Goal: Task Accomplishment & Management: Use online tool/utility

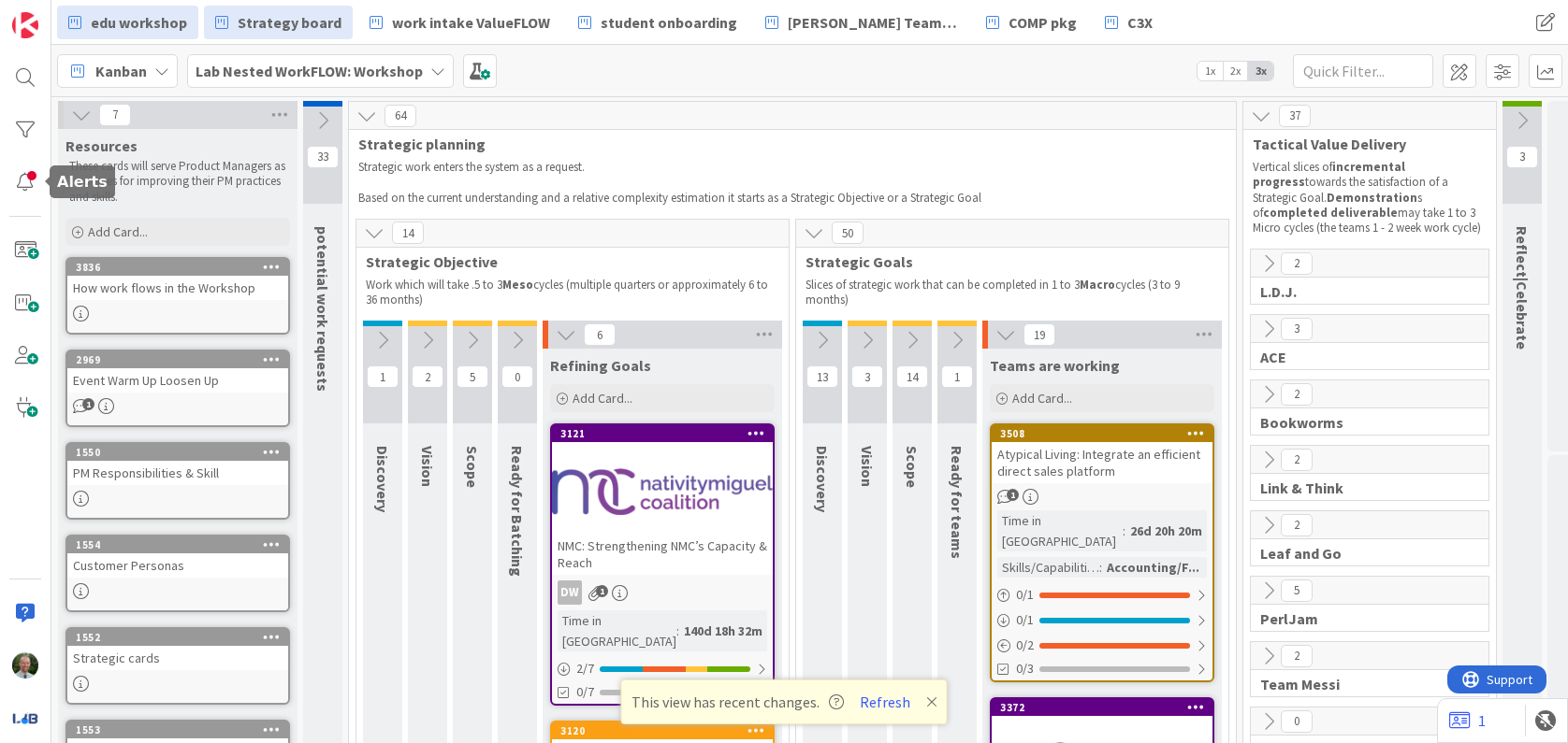
scroll to position [0, 80]
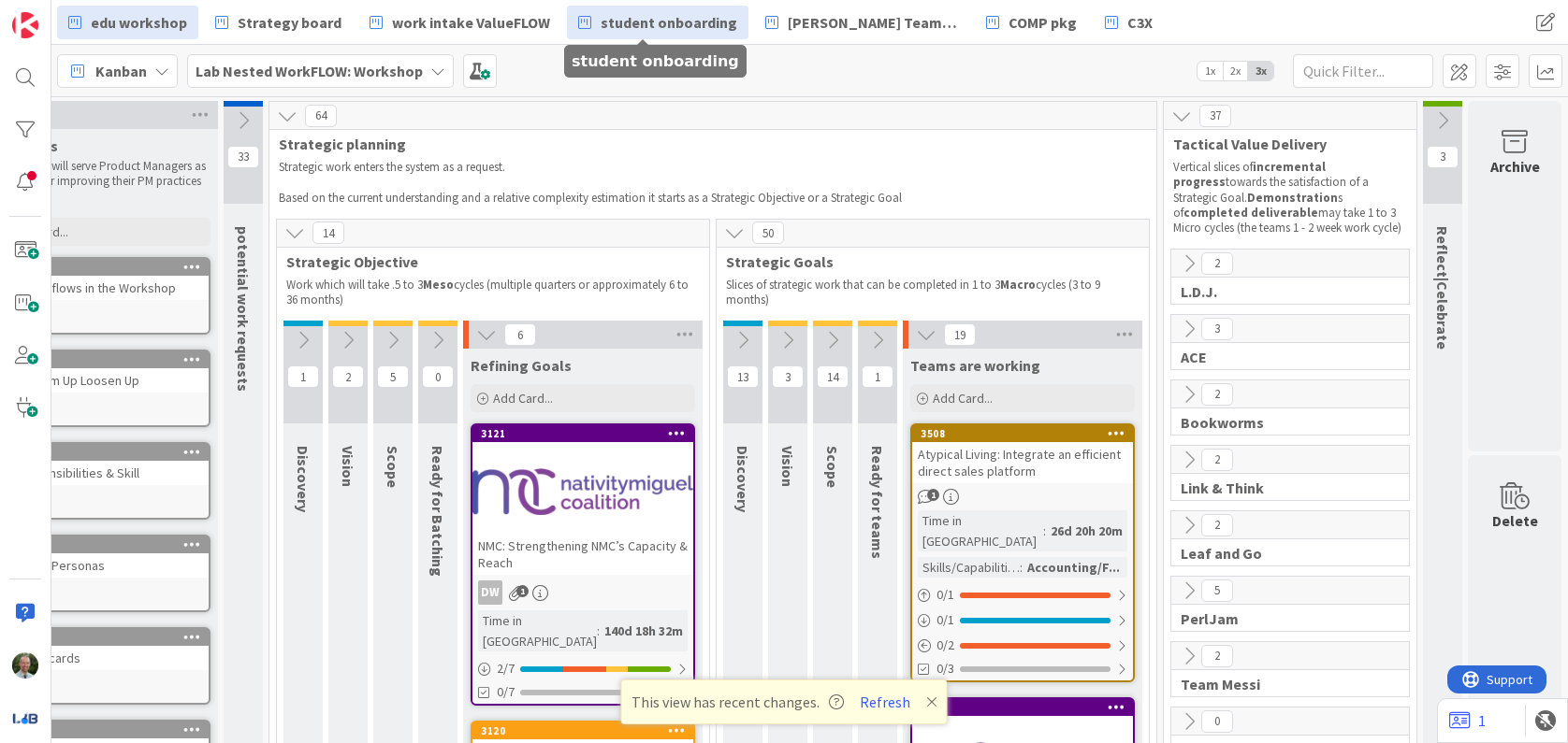
click at [623, 30] on span "student onboarding" at bounding box center [668, 23] width 136 height 23
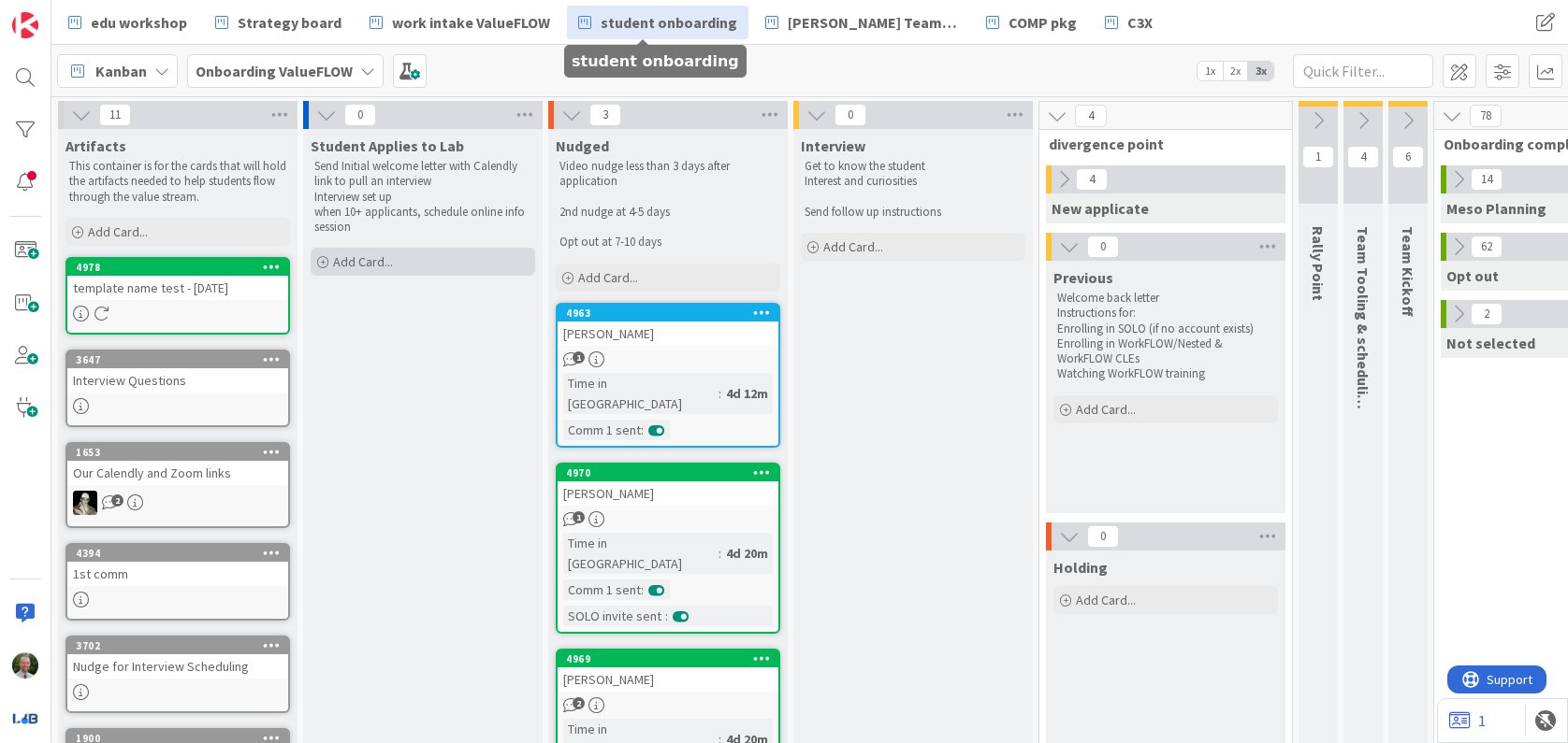
click at [375, 269] on span "Add Card..." at bounding box center [363, 262] width 60 height 17
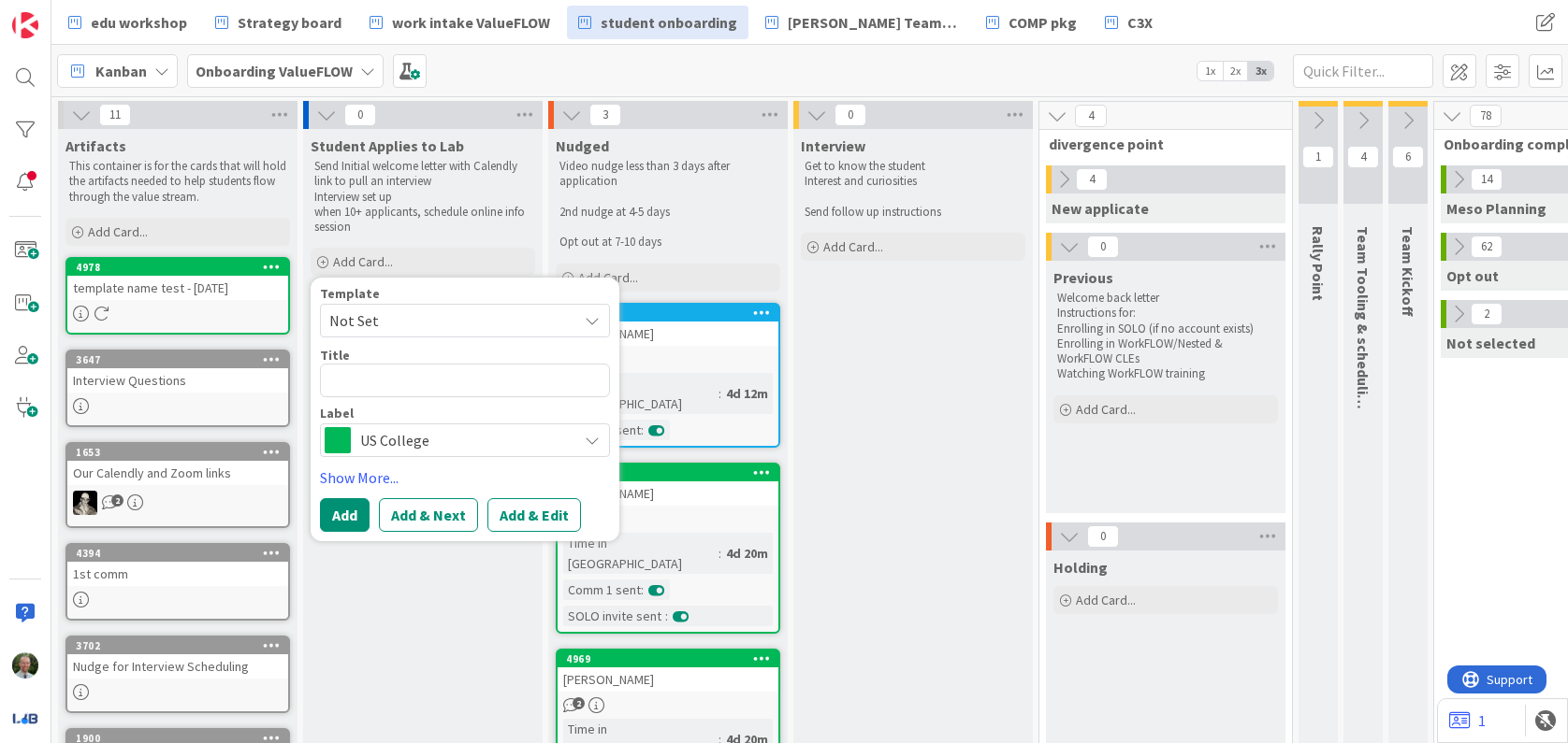
click at [392, 387] on textarea at bounding box center [465, 380] width 290 height 34
type textarea "x"
type textarea "[DATE] 2:30 ET."
type textarea "x"
type textarea "[DATE] 2:30 ET"
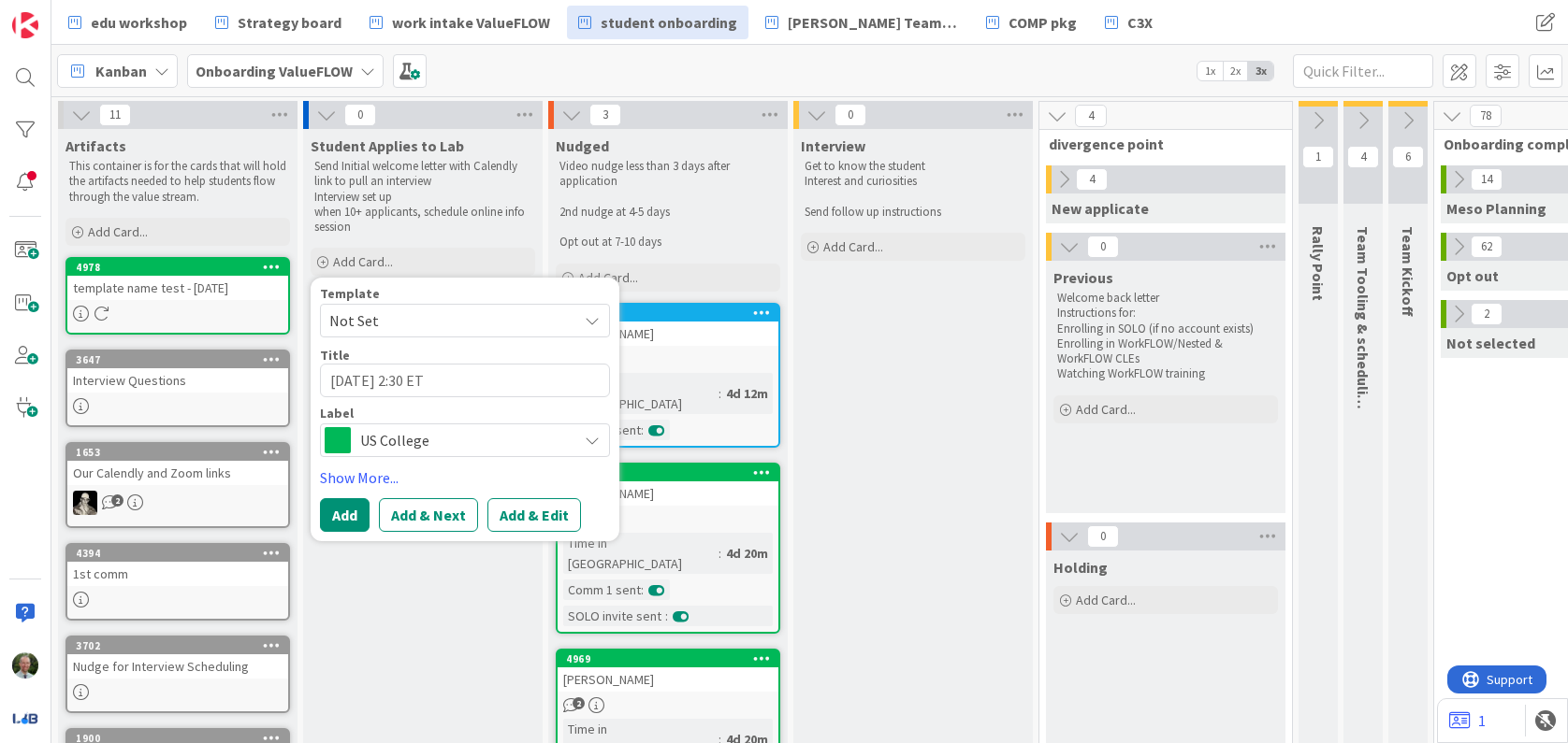
type textarea "x"
type textarea "[DATE] 2:30 E"
type textarea "x"
type textarea "[DATE] 2:30"
type textarea "x"
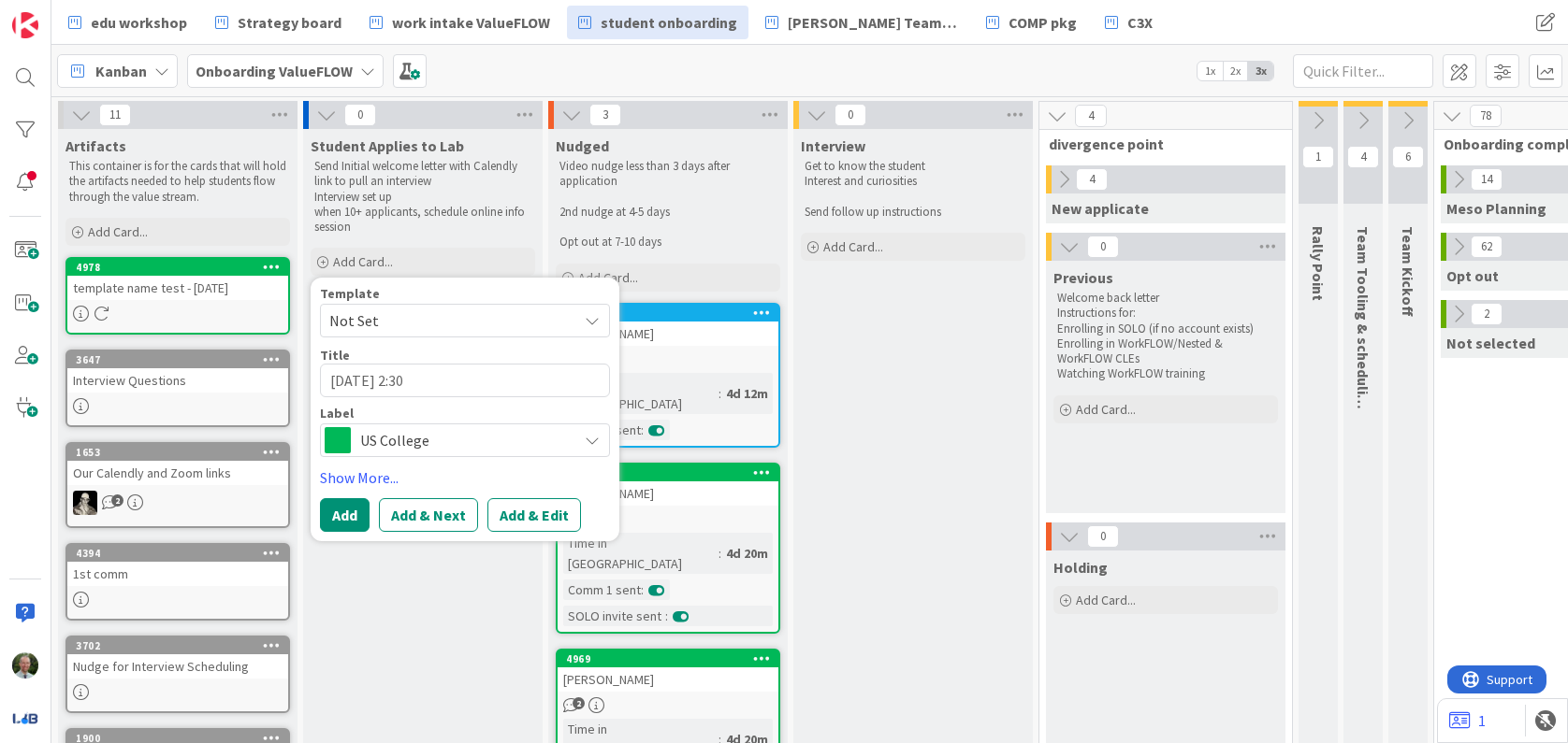
type textarea "10/9 at 2:3"
type textarea "x"
type textarea "10/9 at 2:"
type textarea "x"
type textarea "10/9 at 2"
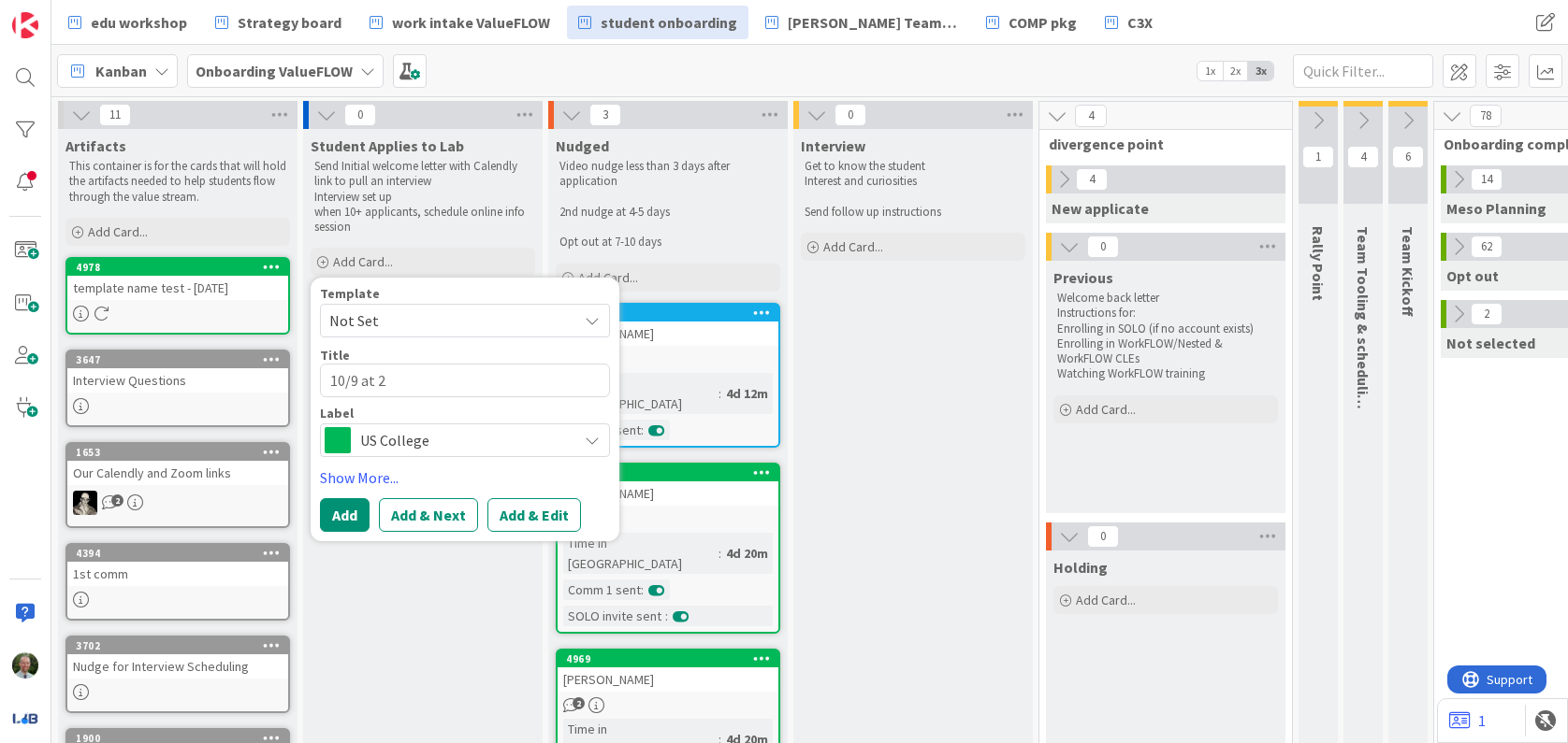
type textarea "x"
type textarea "10/9 at"
type textarea "x"
type textarea "10/9 at"
type textarea "x"
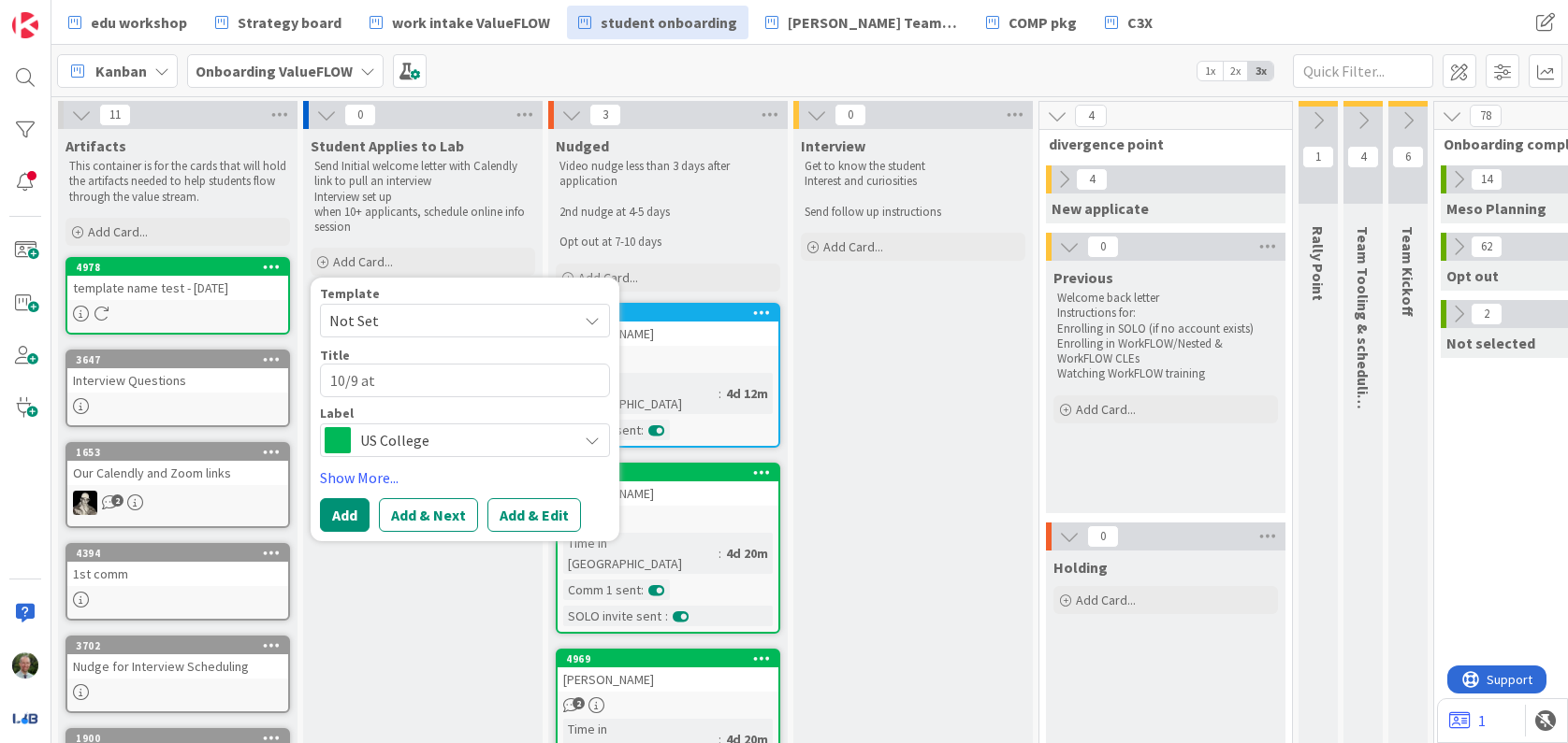
type textarea "10/9 a"
type textarea "x"
type textarea "10/9"
type textarea "x"
type textarea "10/9"
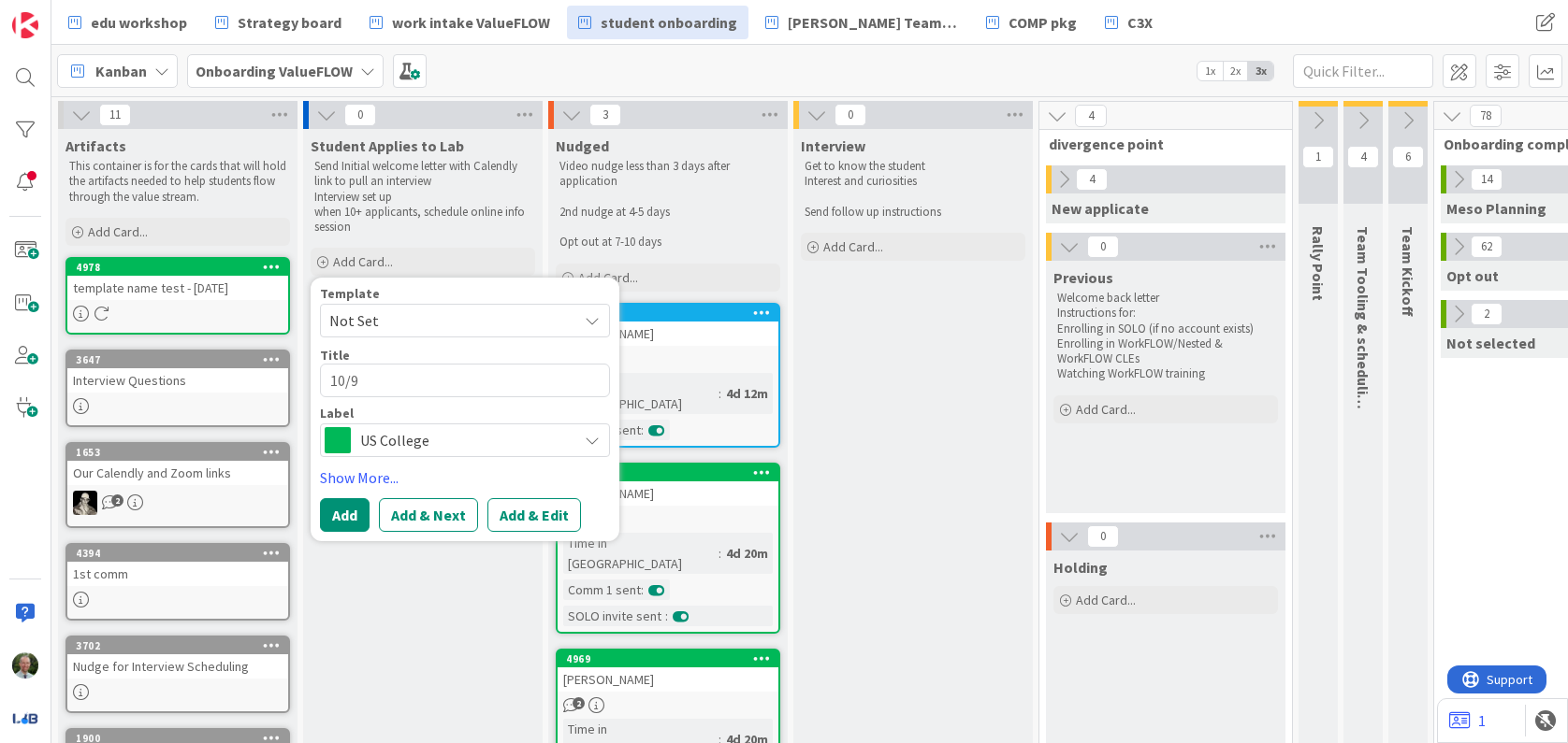
type textarea "x"
type textarea "10/"
type textarea "x"
type textarea "10"
type textarea "x"
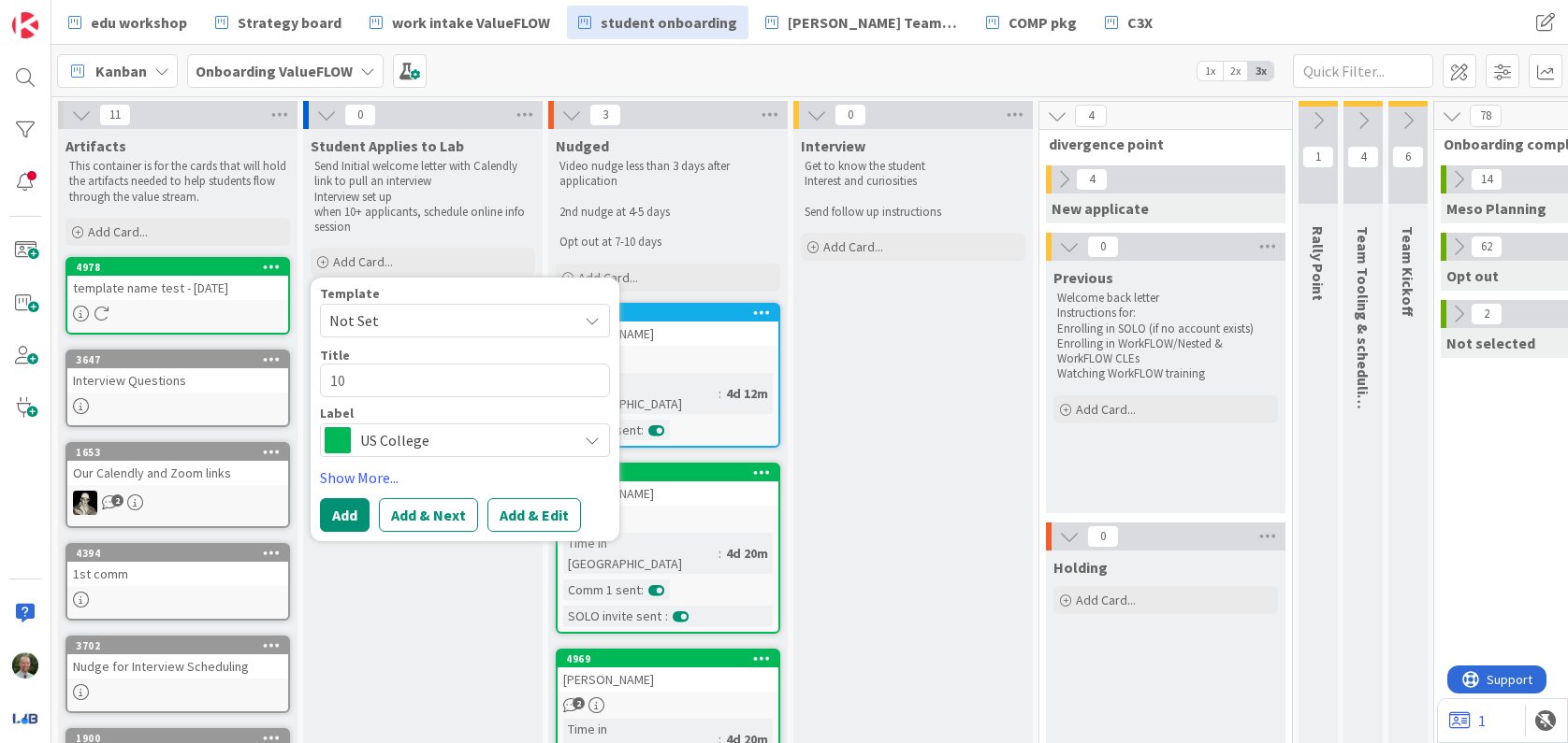
type textarea "1"
click at [405, 390] on textarea at bounding box center [465, 380] width 290 height 34
paste textarea "[PERSON_NAME]"
type textarea "x"
type textarea "[PERSON_NAME]"
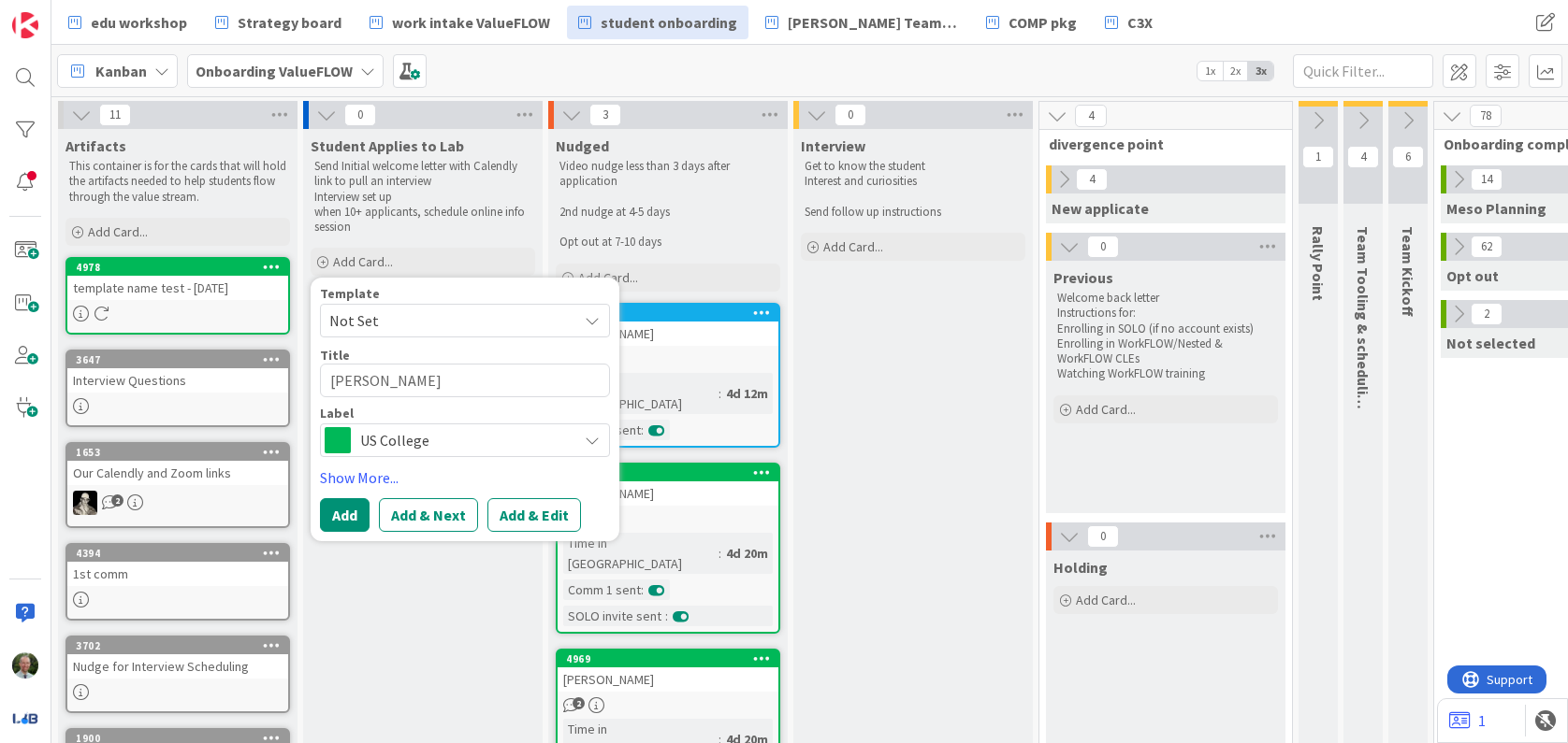
click at [493, 449] on span "US College" at bounding box center [463, 440] width 207 height 27
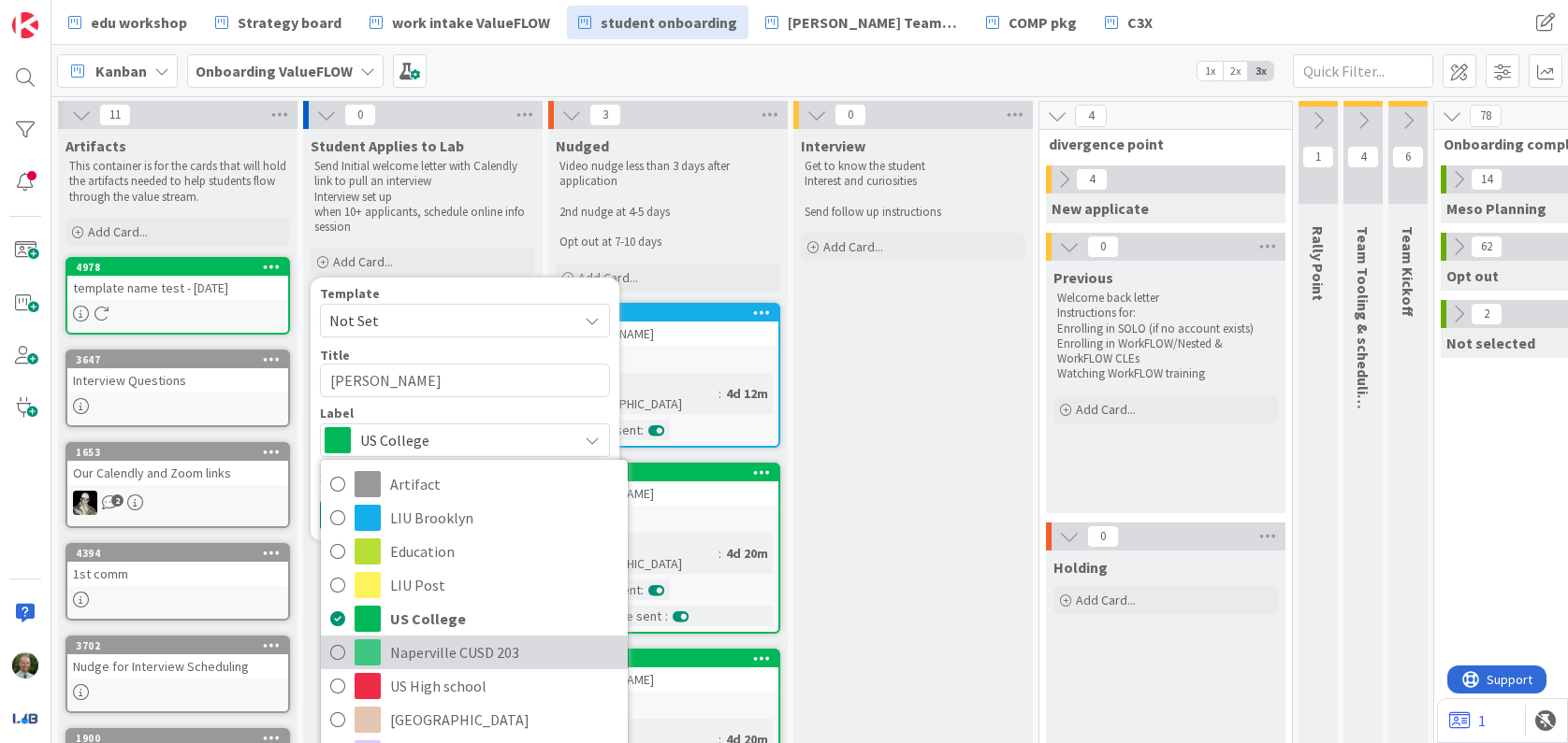
click at [342, 648] on icon at bounding box center [338, 653] width 15 height 28
type textarea "x"
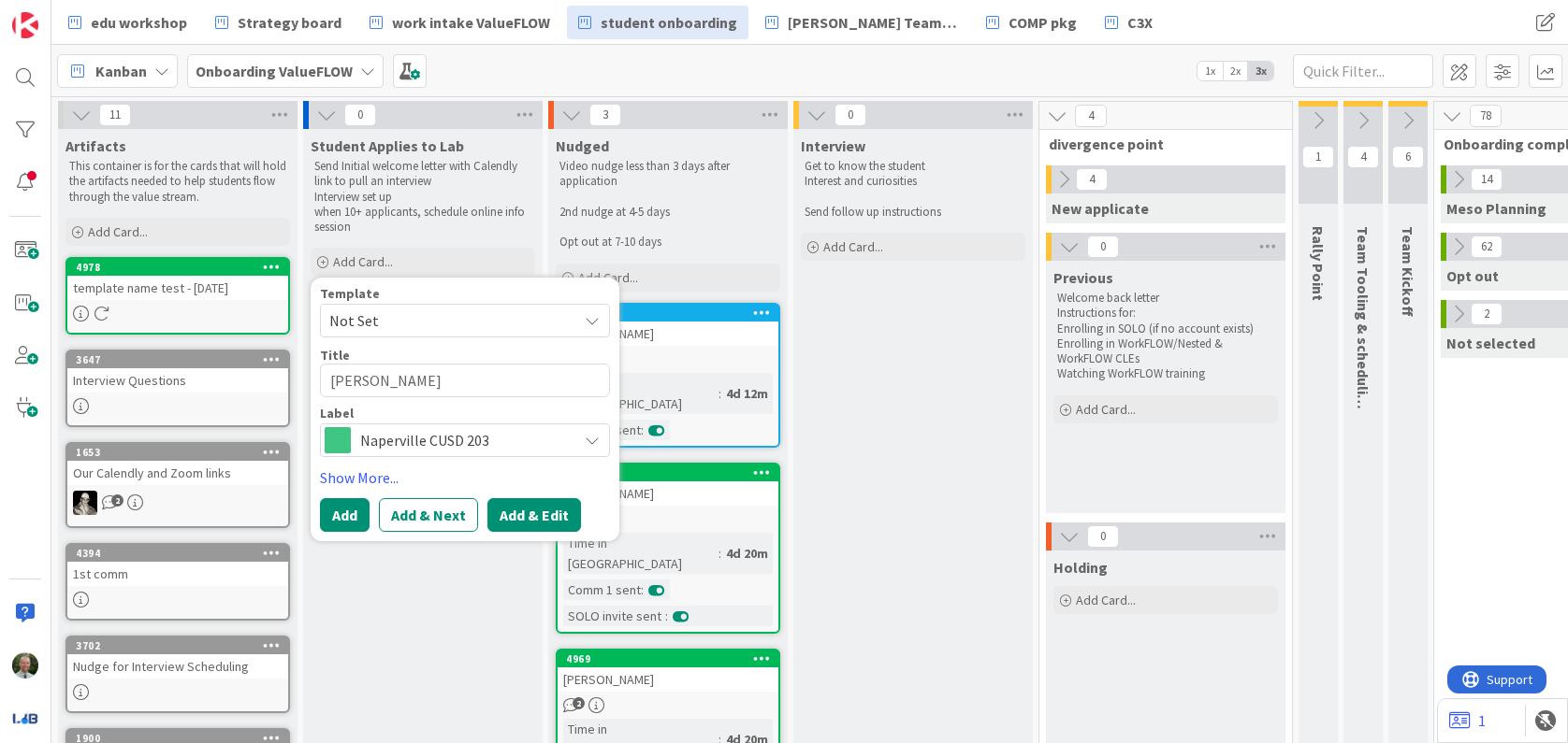
click at [544, 513] on button "Add & Edit" at bounding box center [534, 516] width 94 height 34
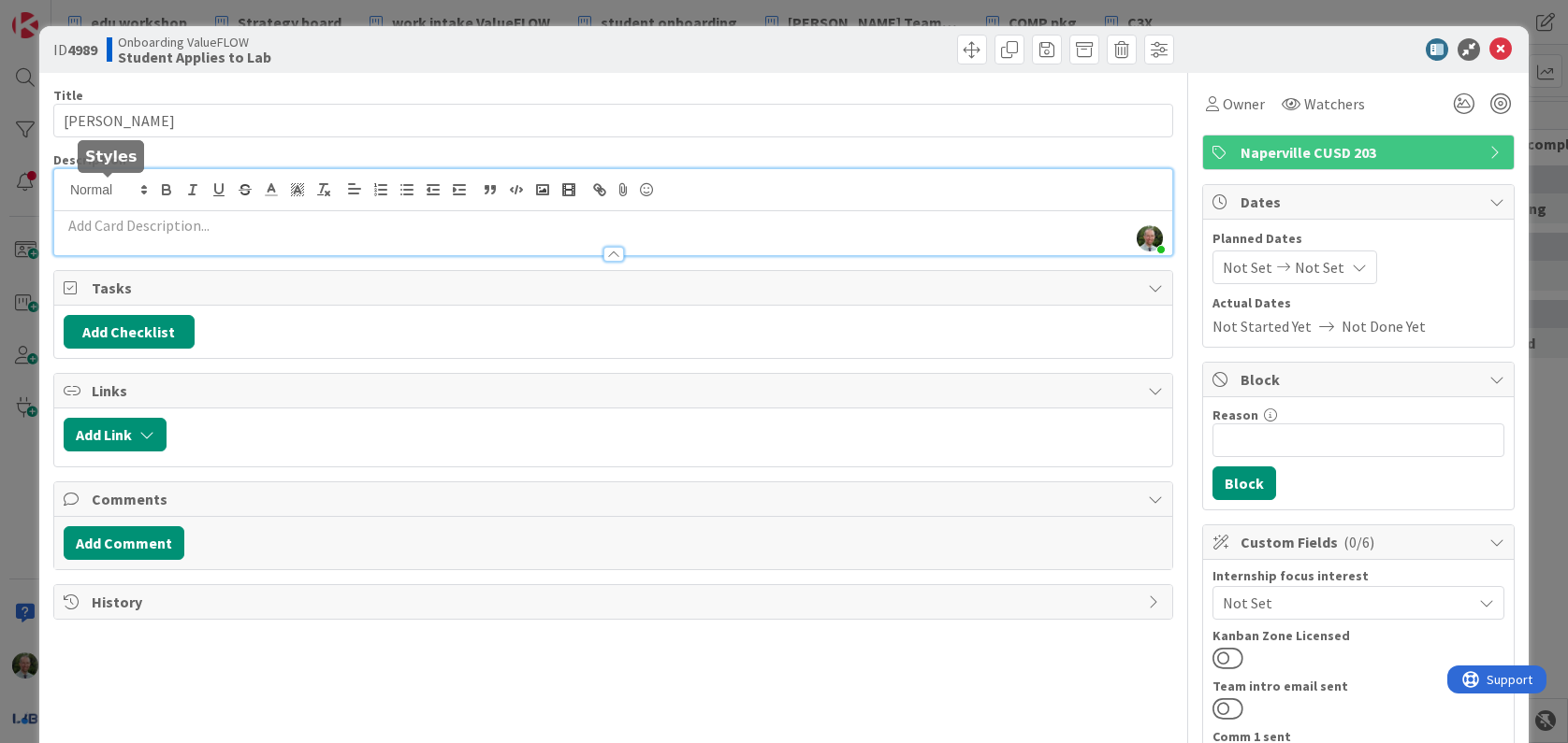
click at [145, 190] on div "[PERSON_NAME] just joined" at bounding box center [613, 212] width 1118 height 86
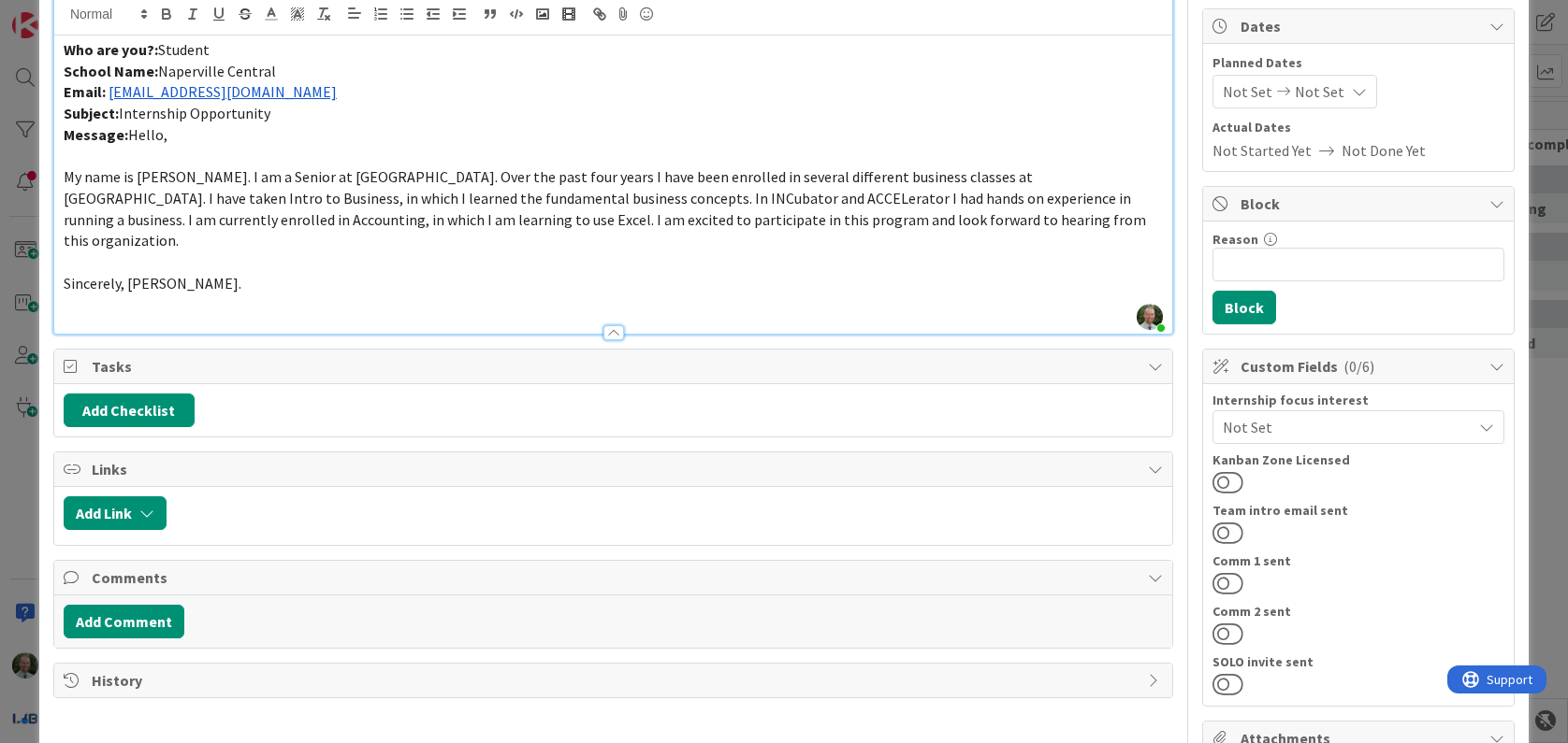
scroll to position [205, 0]
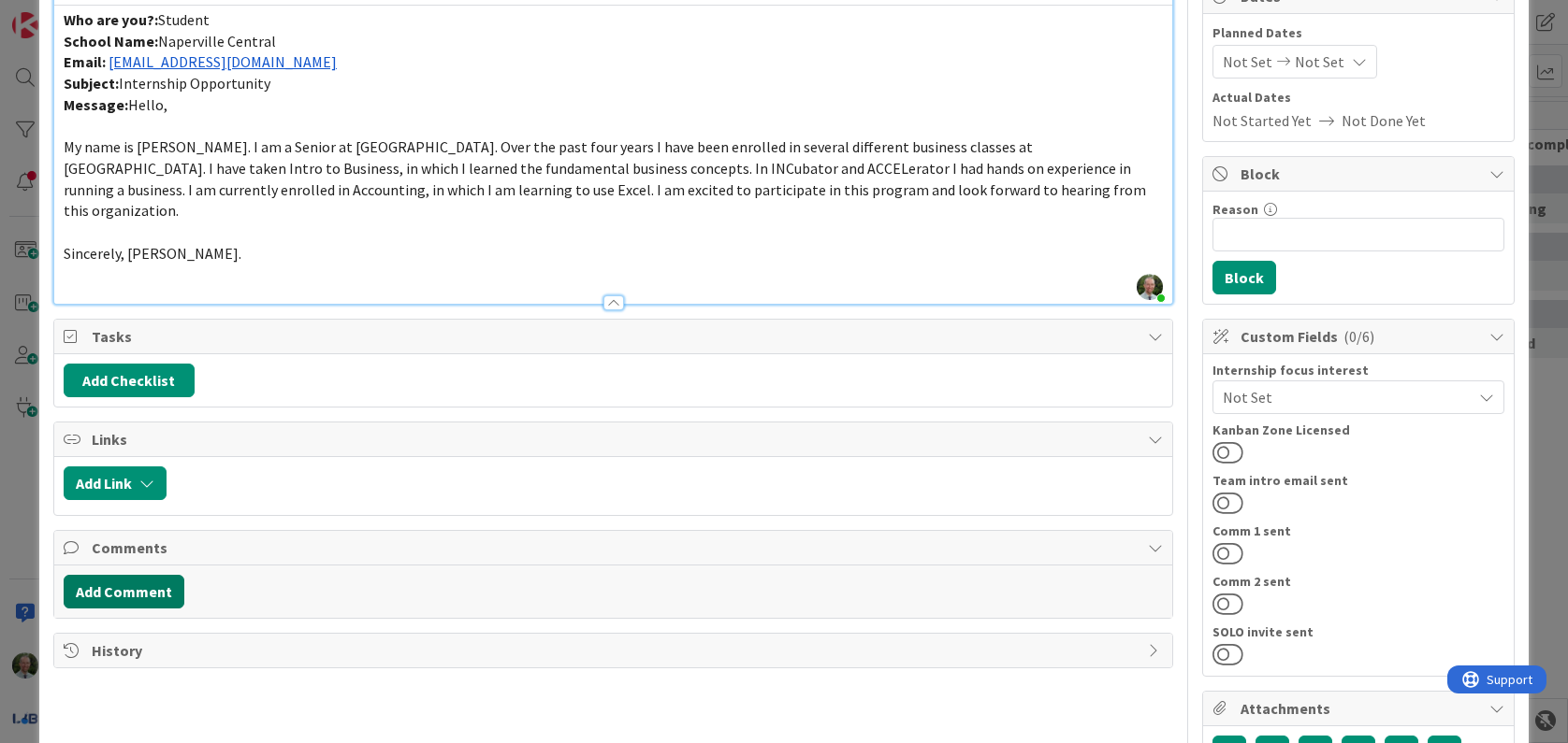
click at [141, 575] on button "Add Comment" at bounding box center [123, 593] width 120 height 34
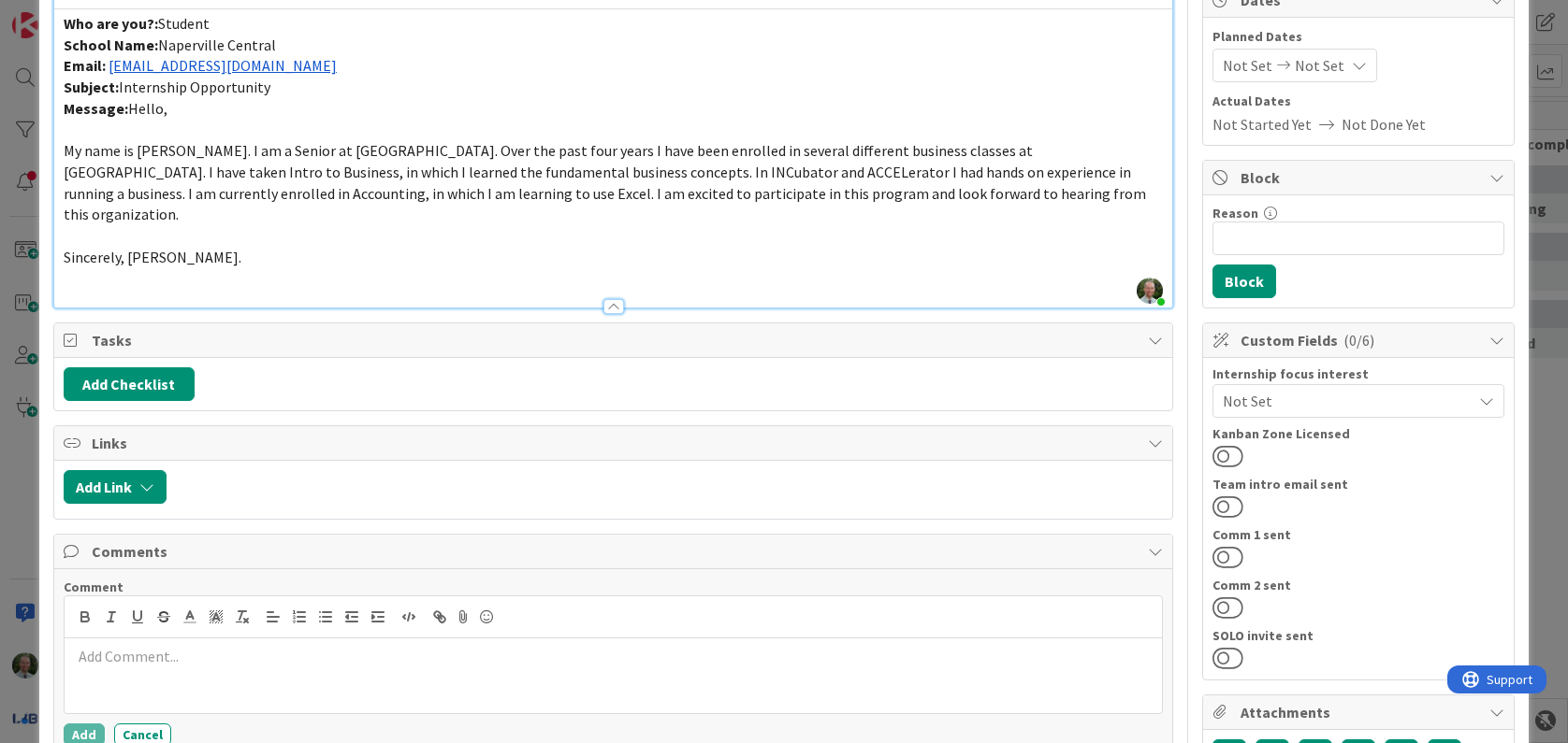
scroll to position [201, 0]
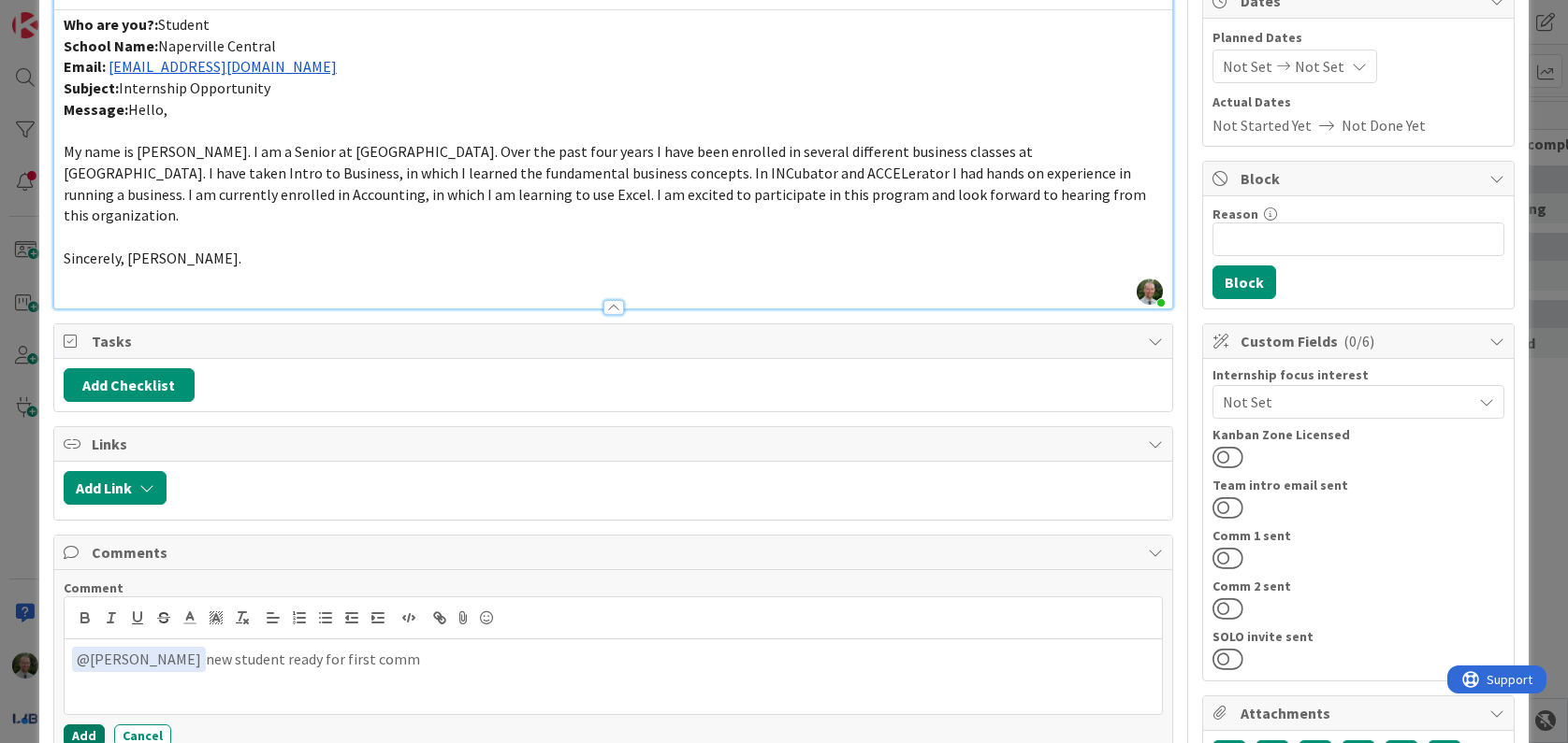
click at [80, 725] on button "Add" at bounding box center [83, 736] width 41 height 23
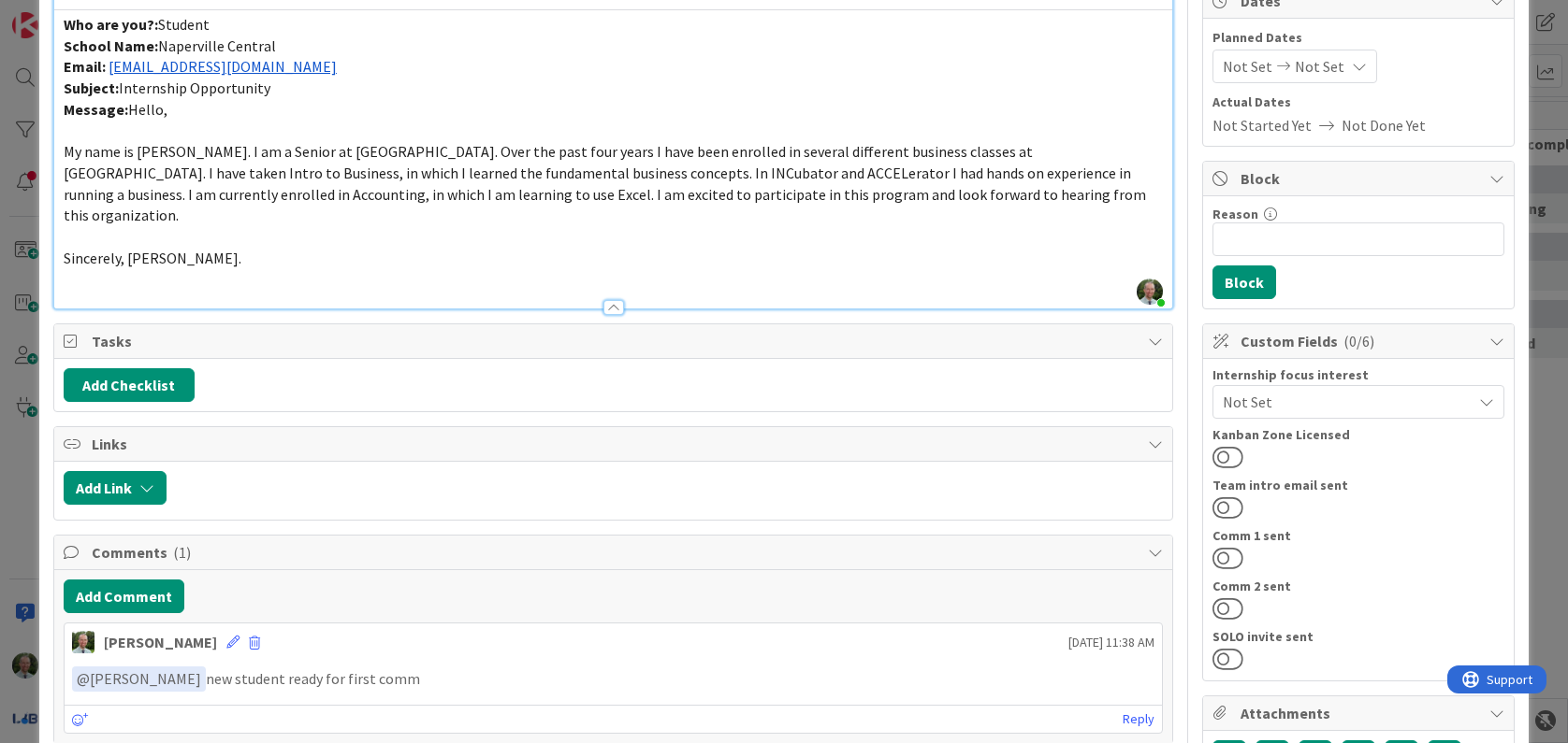
scroll to position [0, 0]
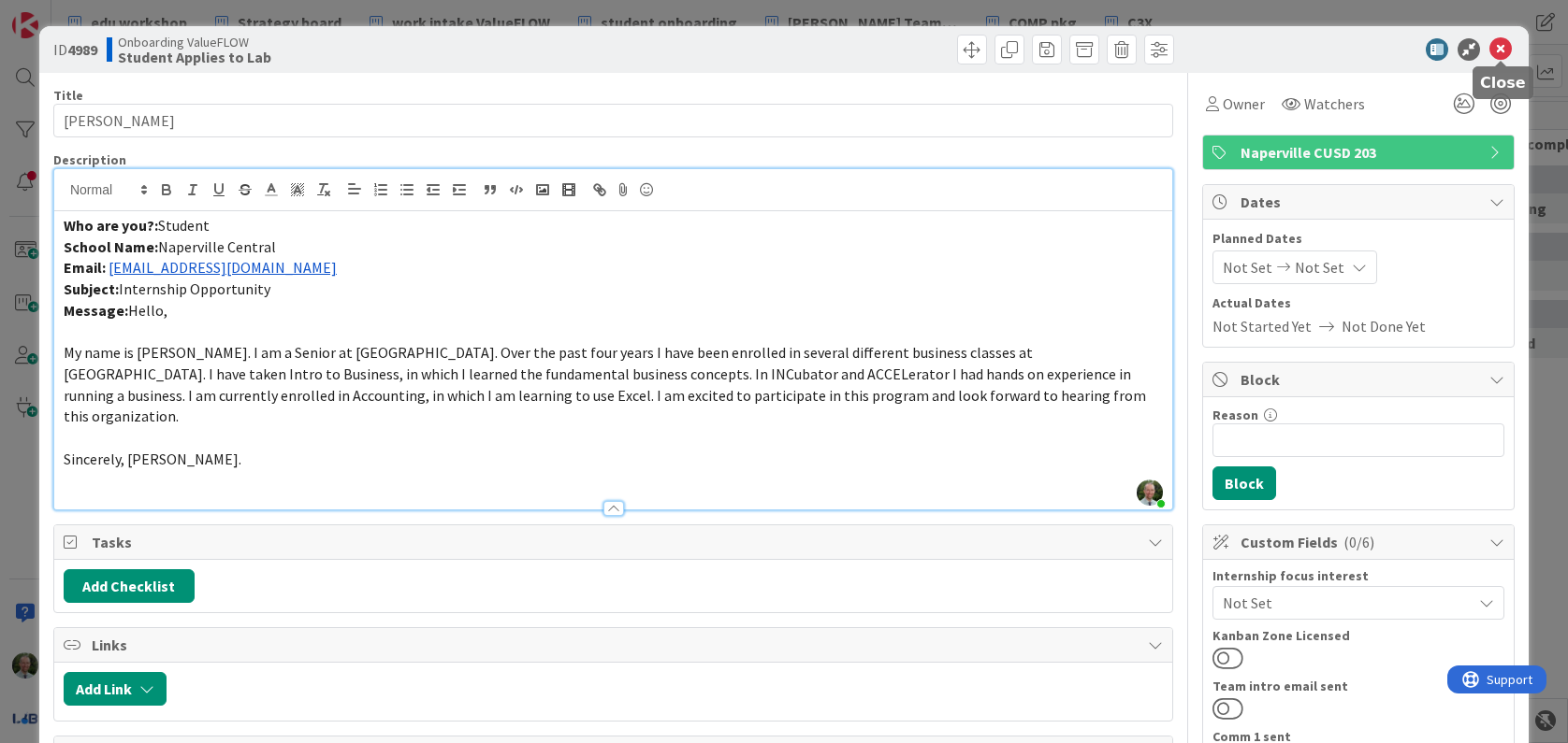
click at [1500, 51] on icon at bounding box center [1501, 50] width 23 height 23
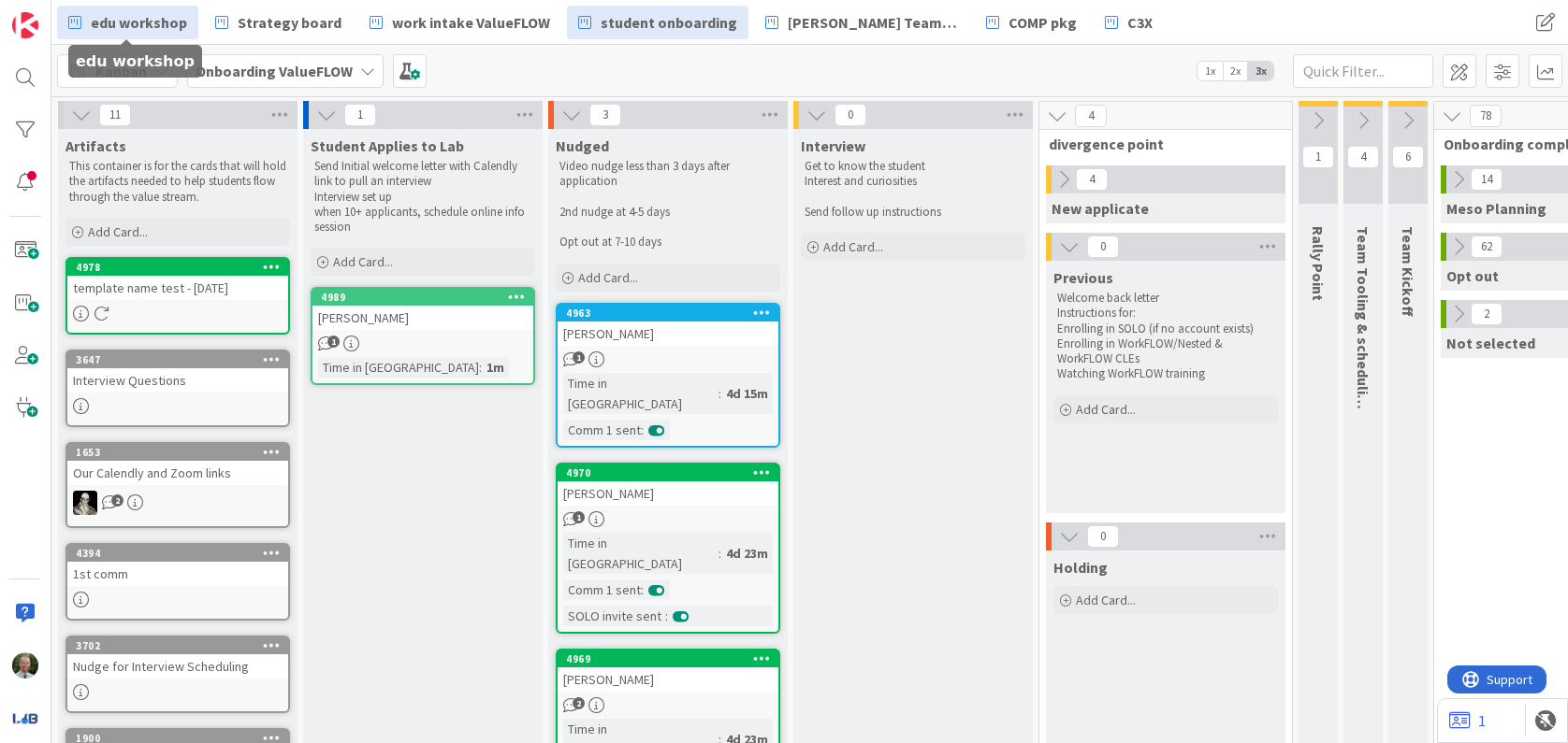
click at [137, 21] on span "edu workshop" at bounding box center [139, 23] width 97 height 23
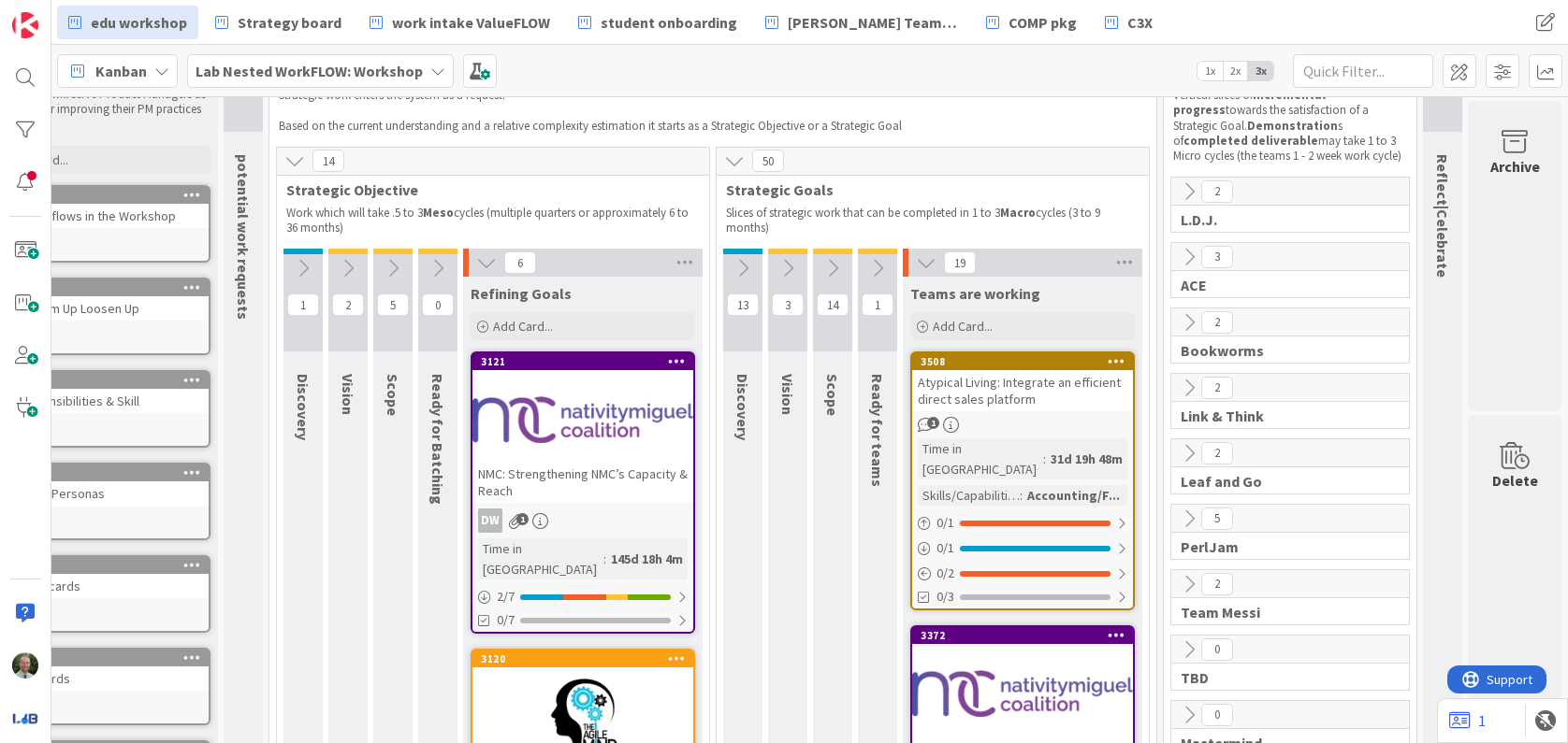
scroll to position [105, 80]
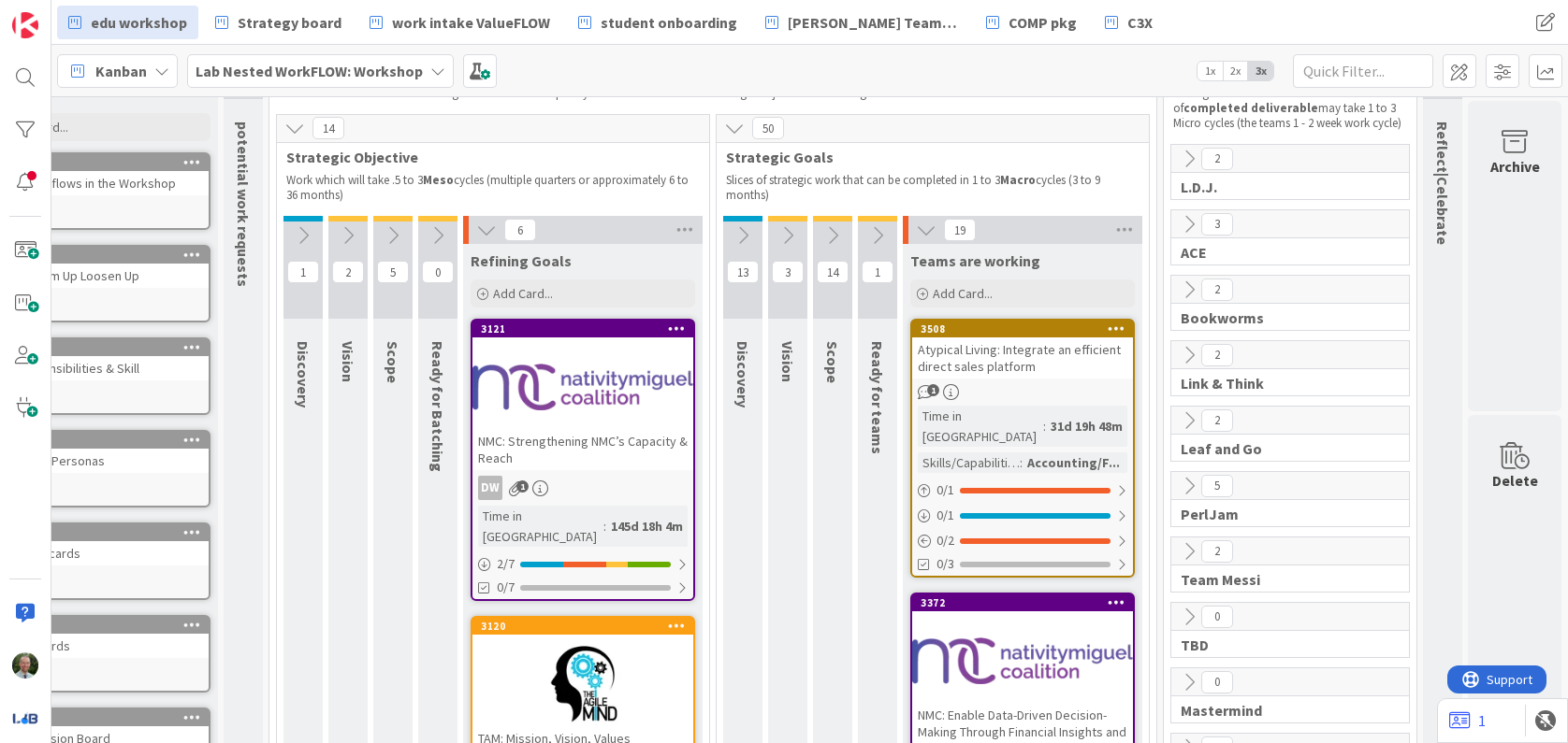
click at [876, 245] on icon at bounding box center [878, 236] width 21 height 21
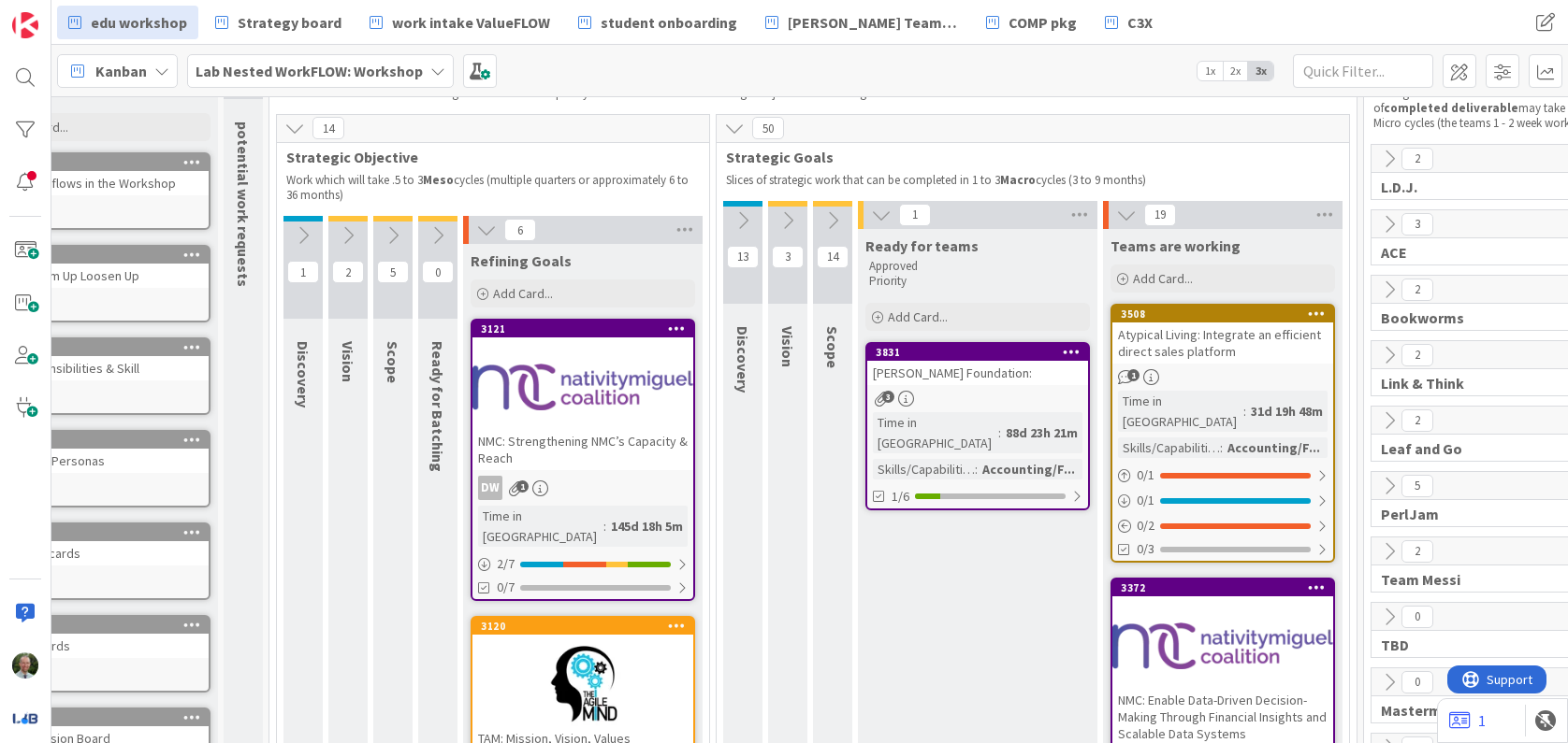
click at [1042, 398] on div "3" at bounding box center [977, 398] width 221 height 16
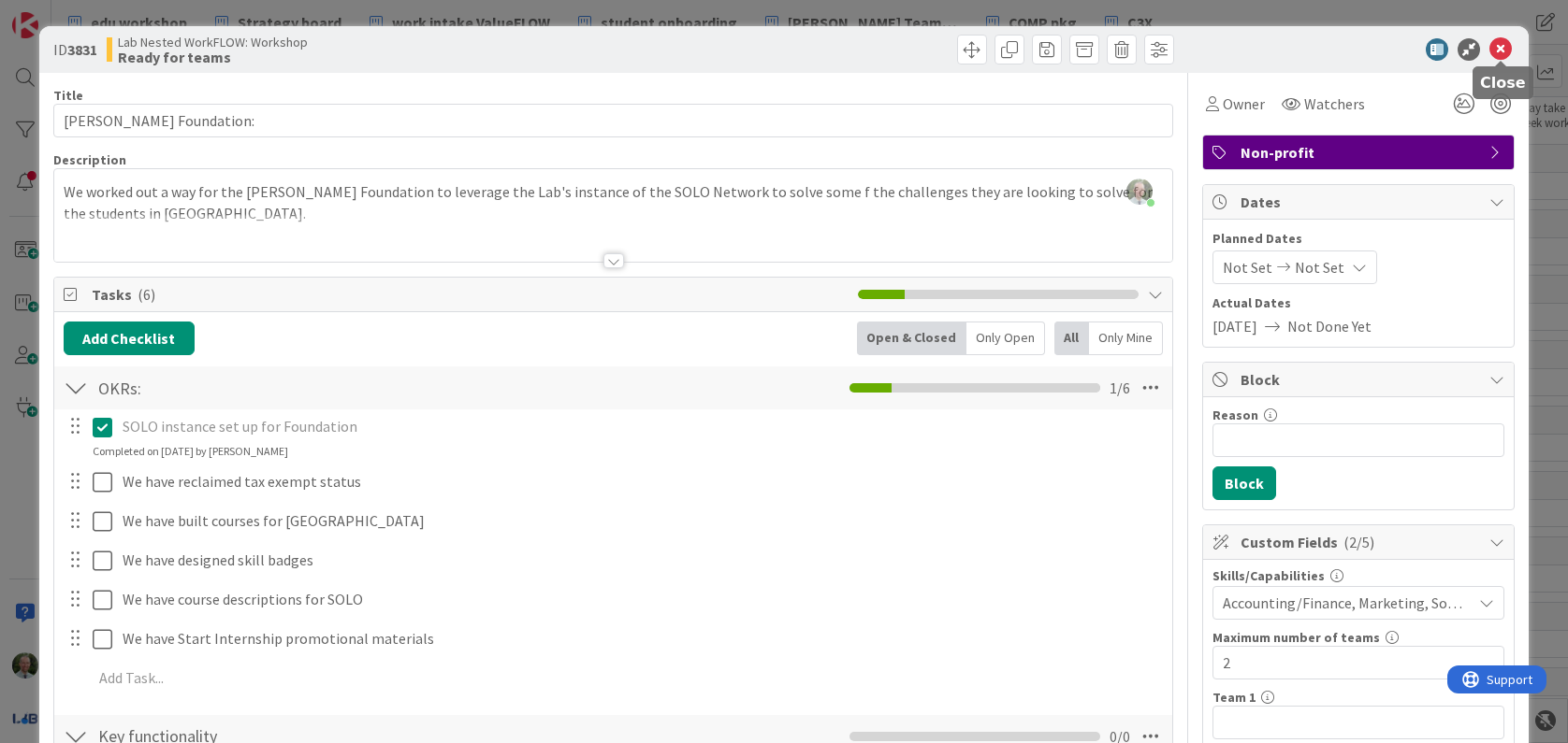
click at [1506, 42] on icon at bounding box center [1501, 50] width 23 height 23
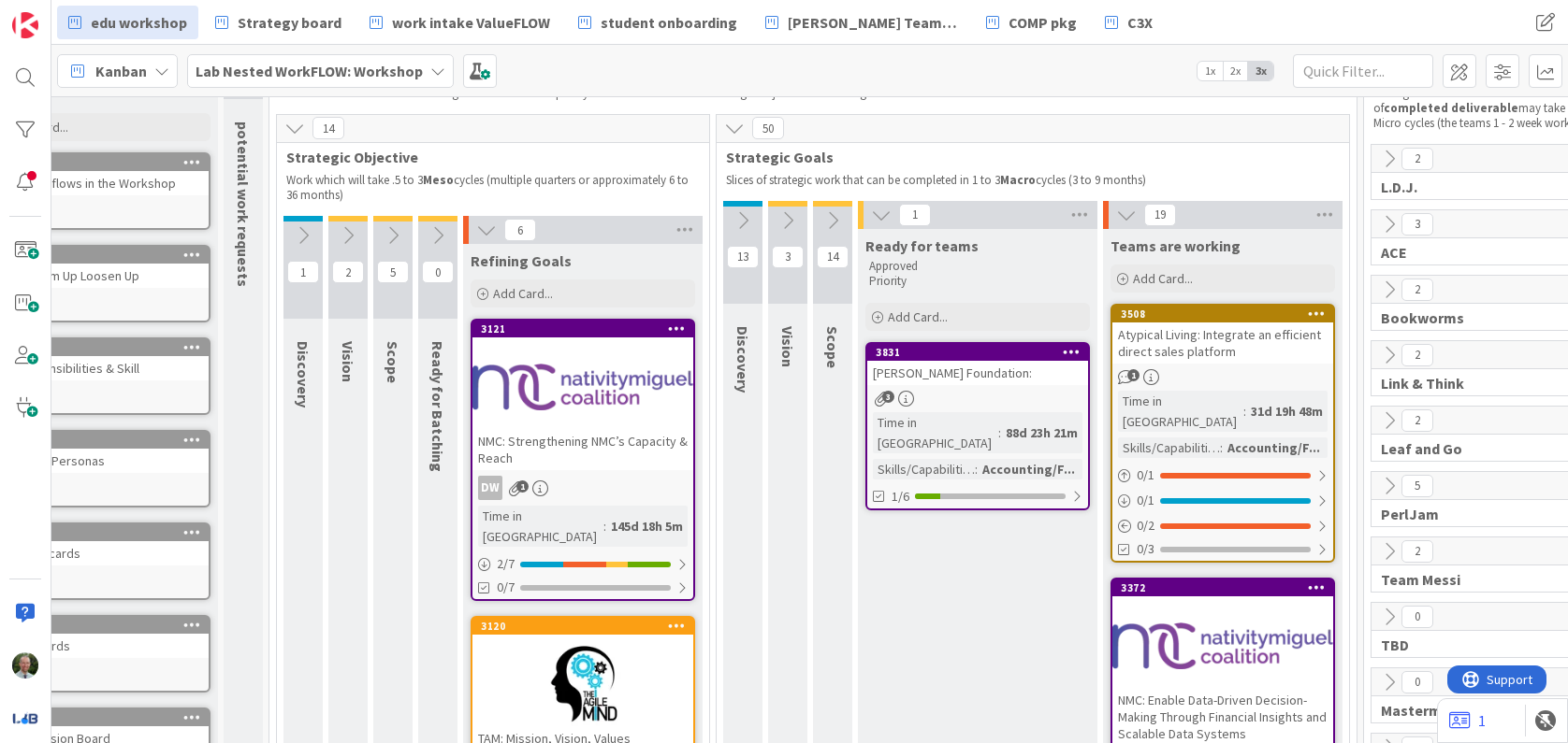
scroll to position [0, 80]
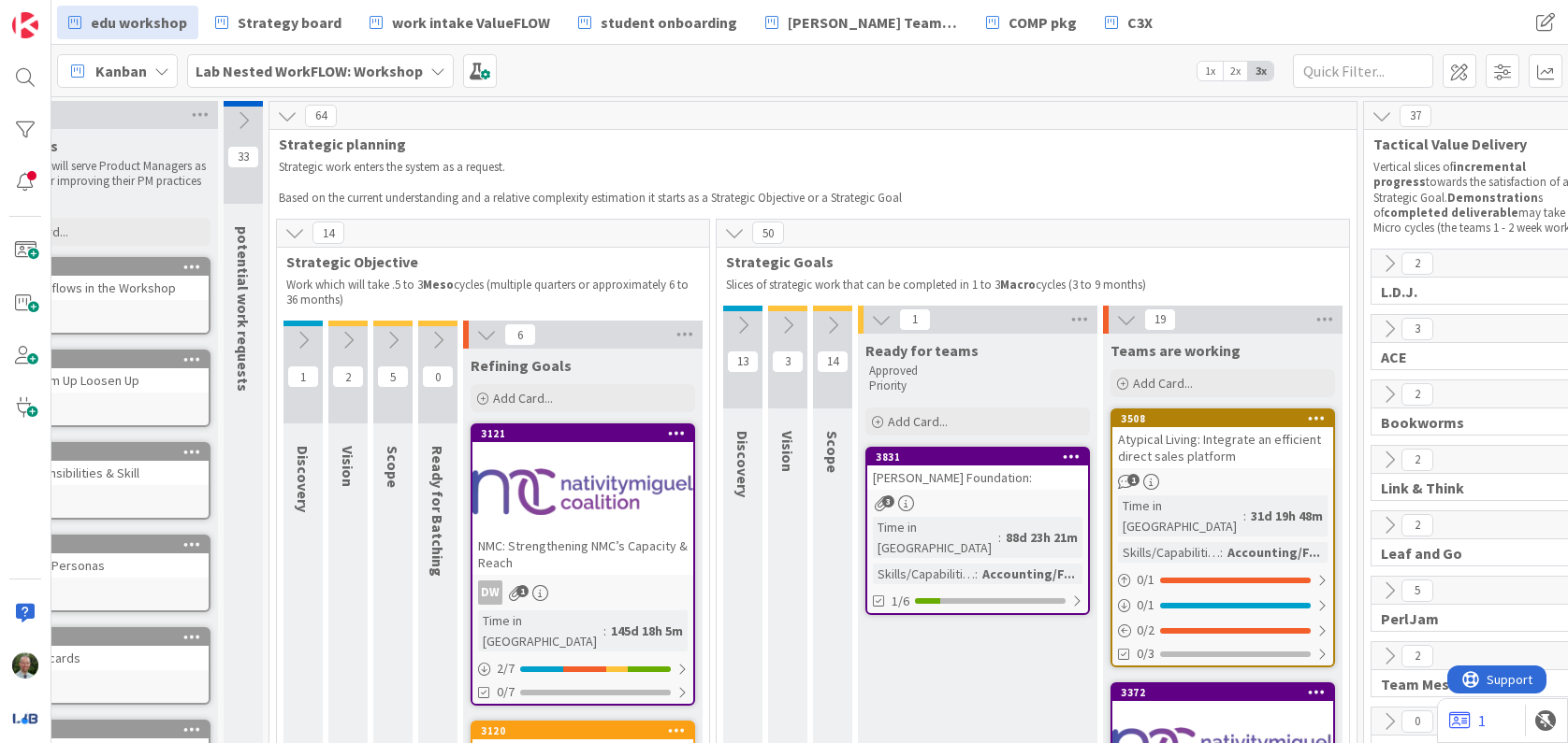
click at [884, 317] on icon at bounding box center [882, 320] width 21 height 21
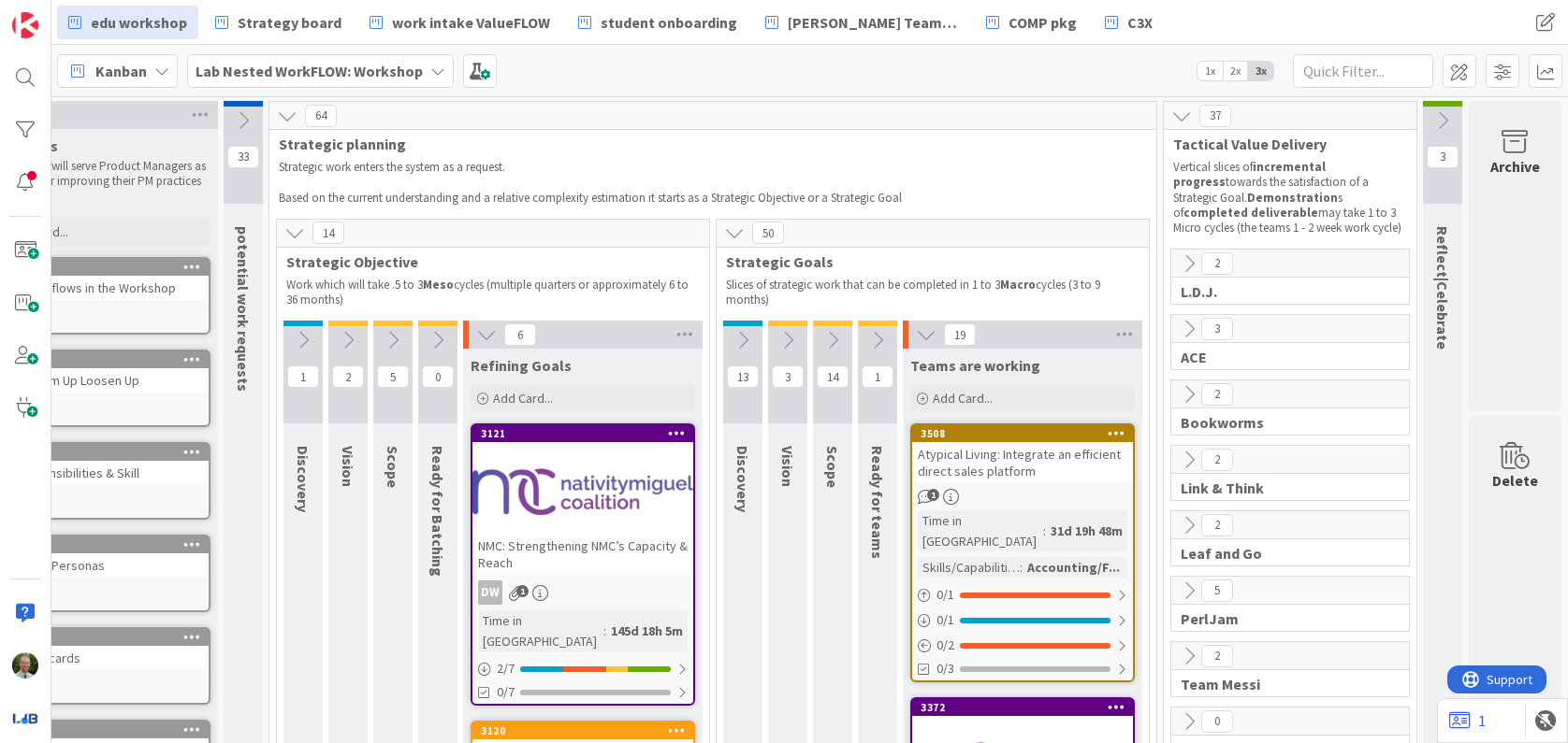
click at [1189, 118] on icon at bounding box center [1182, 116] width 21 height 21
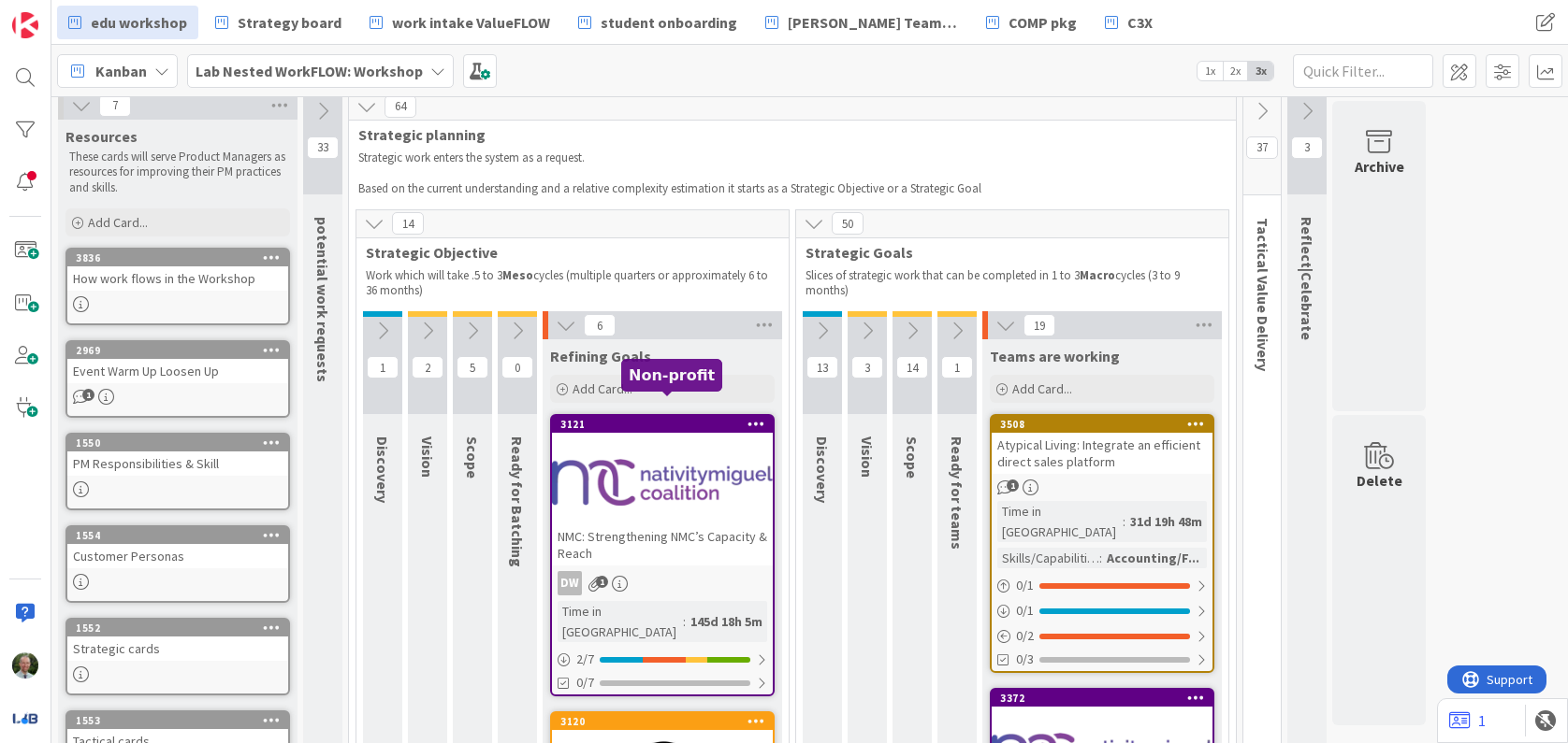
scroll to position [0, 0]
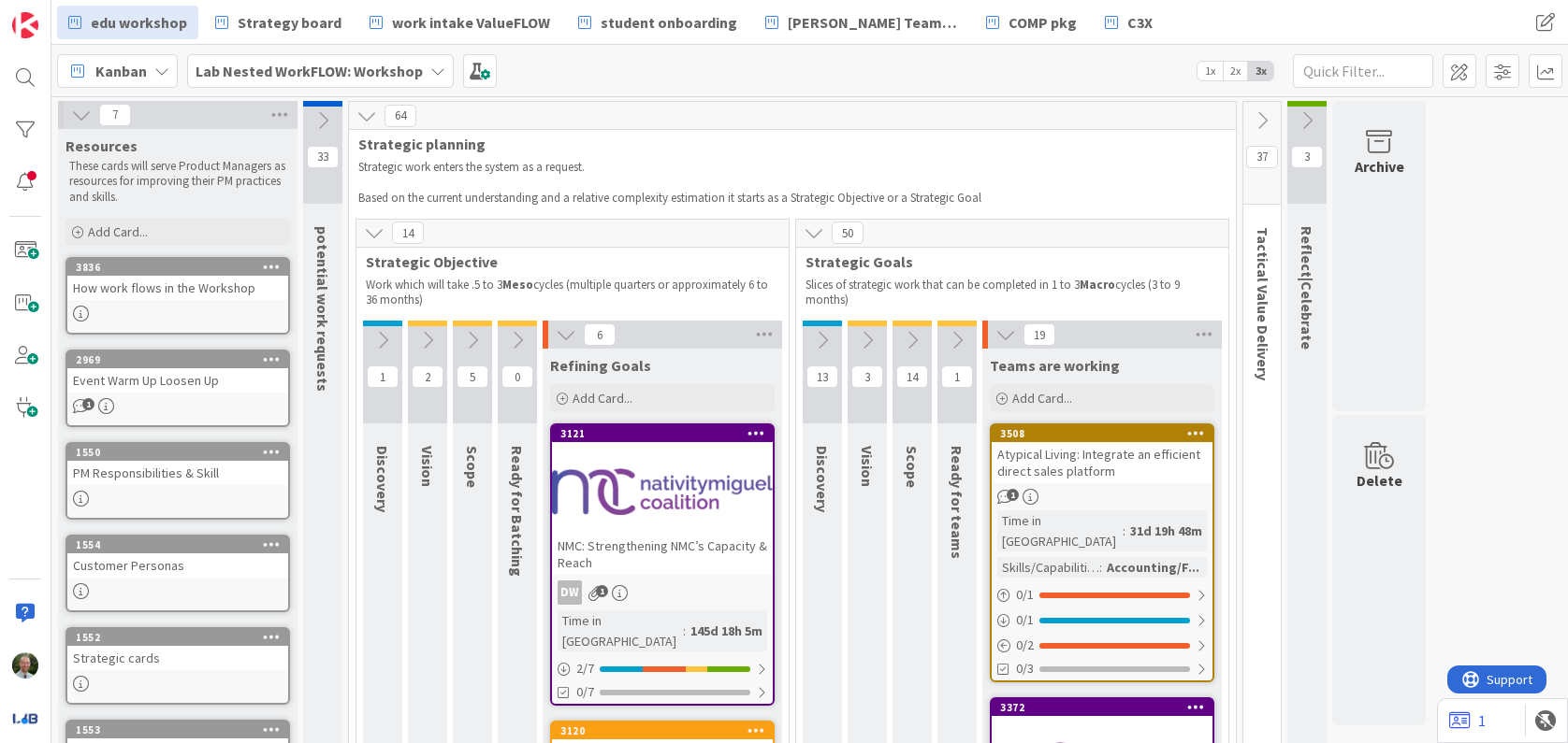
click at [1006, 335] on icon at bounding box center [1006, 335] width 21 height 21
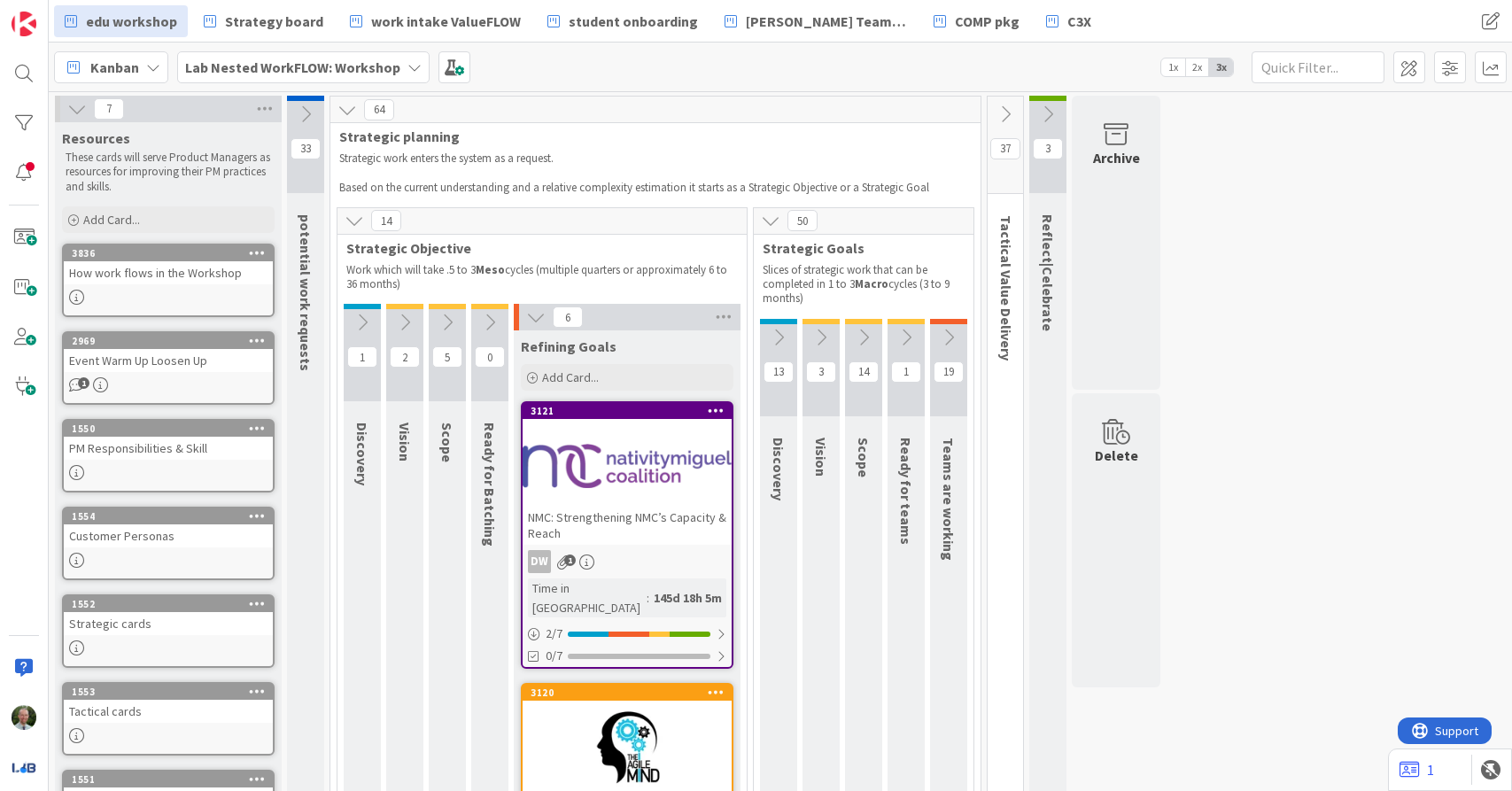
click at [778, 342] on icon at bounding box center [778, 338] width 20 height 20
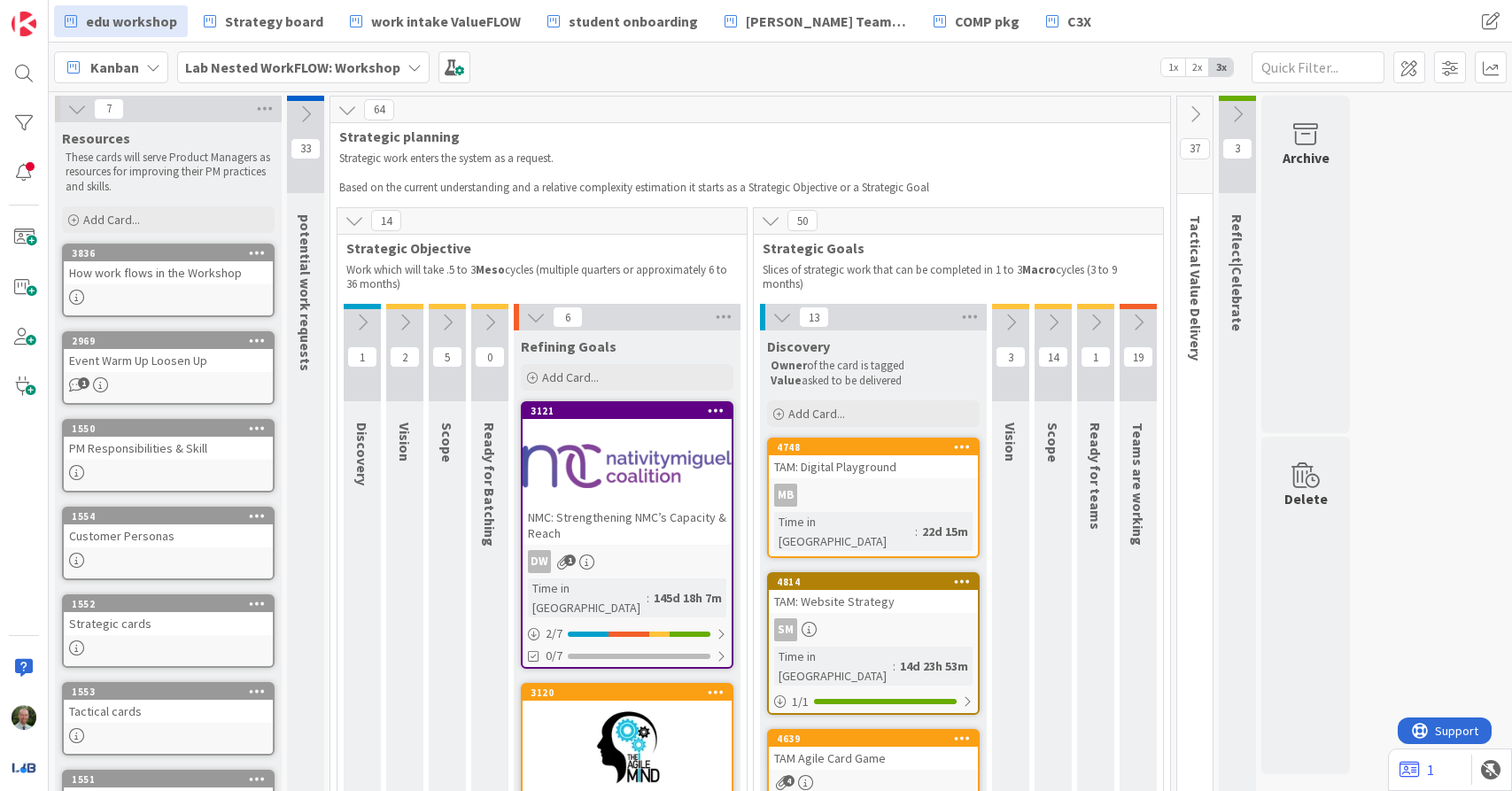
click at [1019, 314] on icon at bounding box center [1011, 323] width 20 height 20
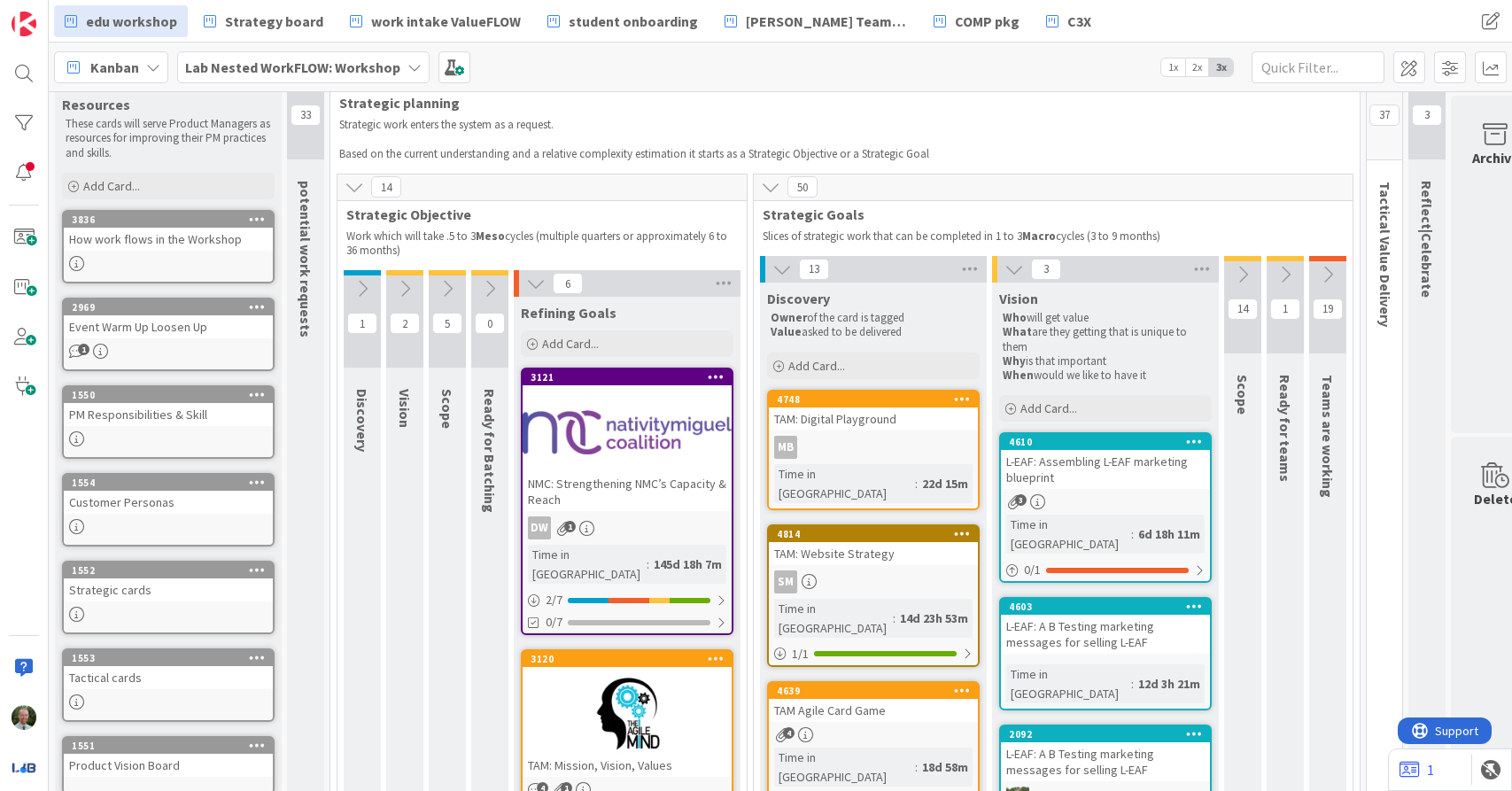
scroll to position [33, 0]
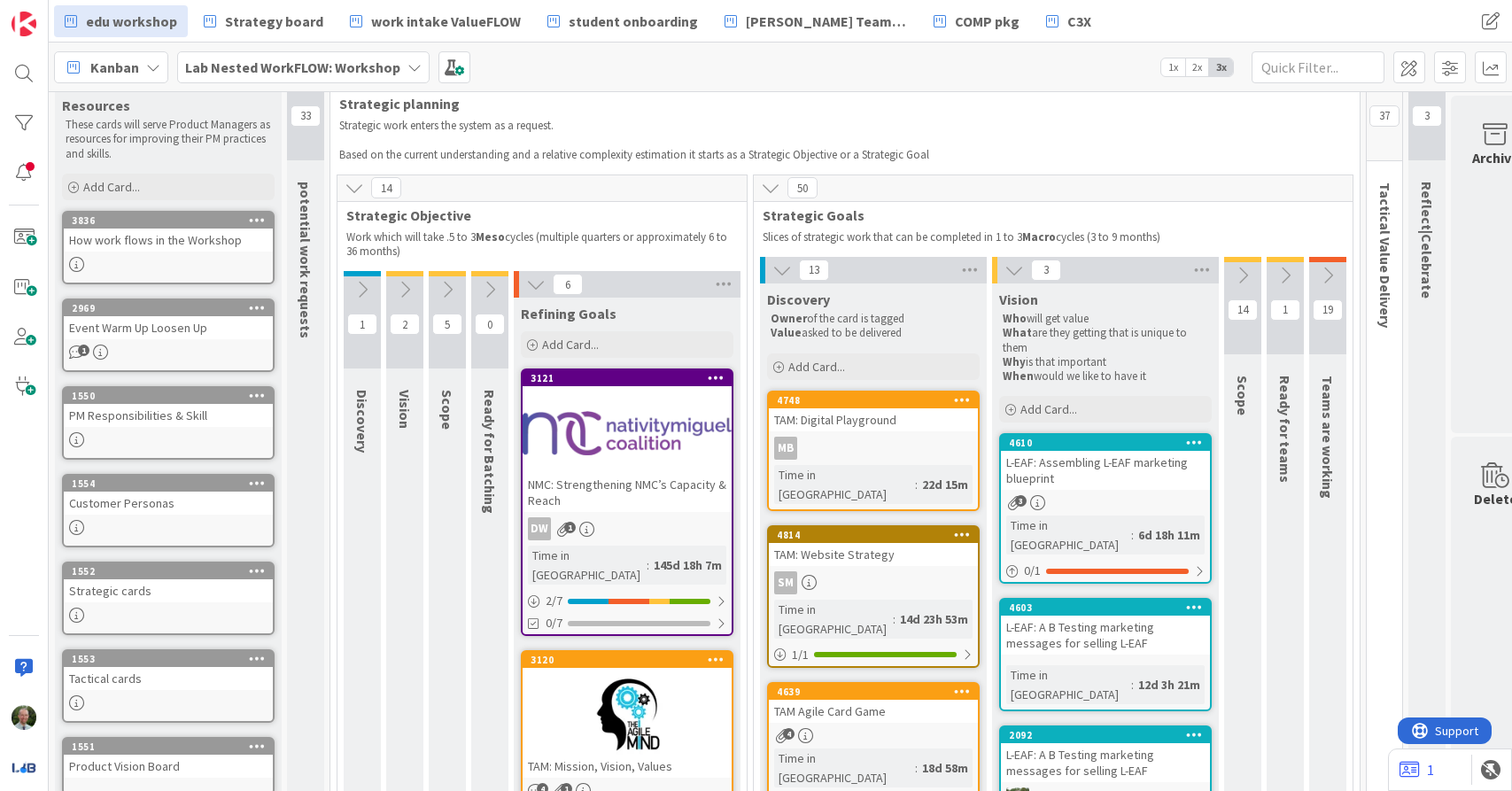
click at [1012, 270] on icon at bounding box center [1014, 270] width 20 height 20
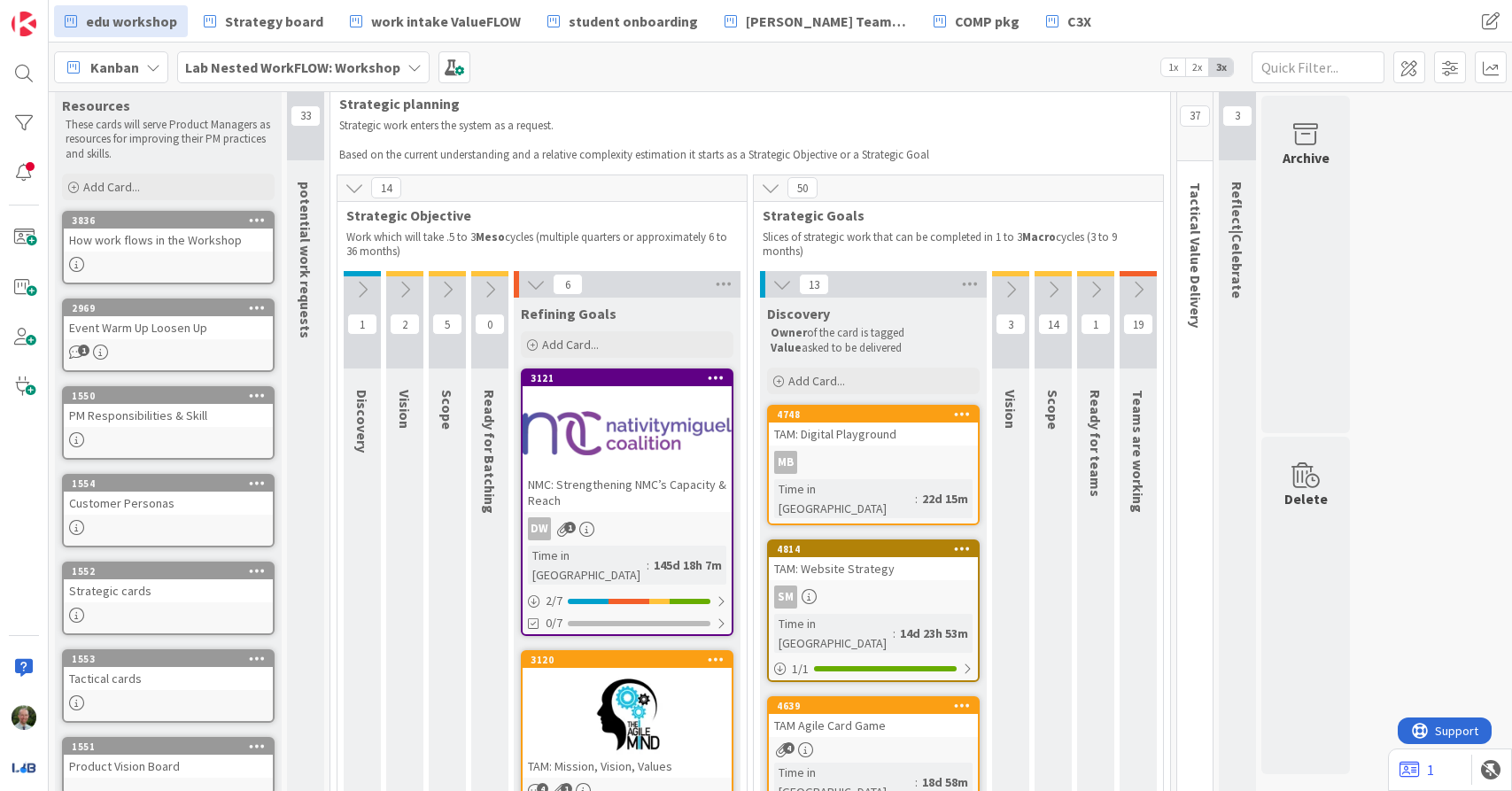
click at [775, 282] on icon at bounding box center [782, 284] width 20 height 20
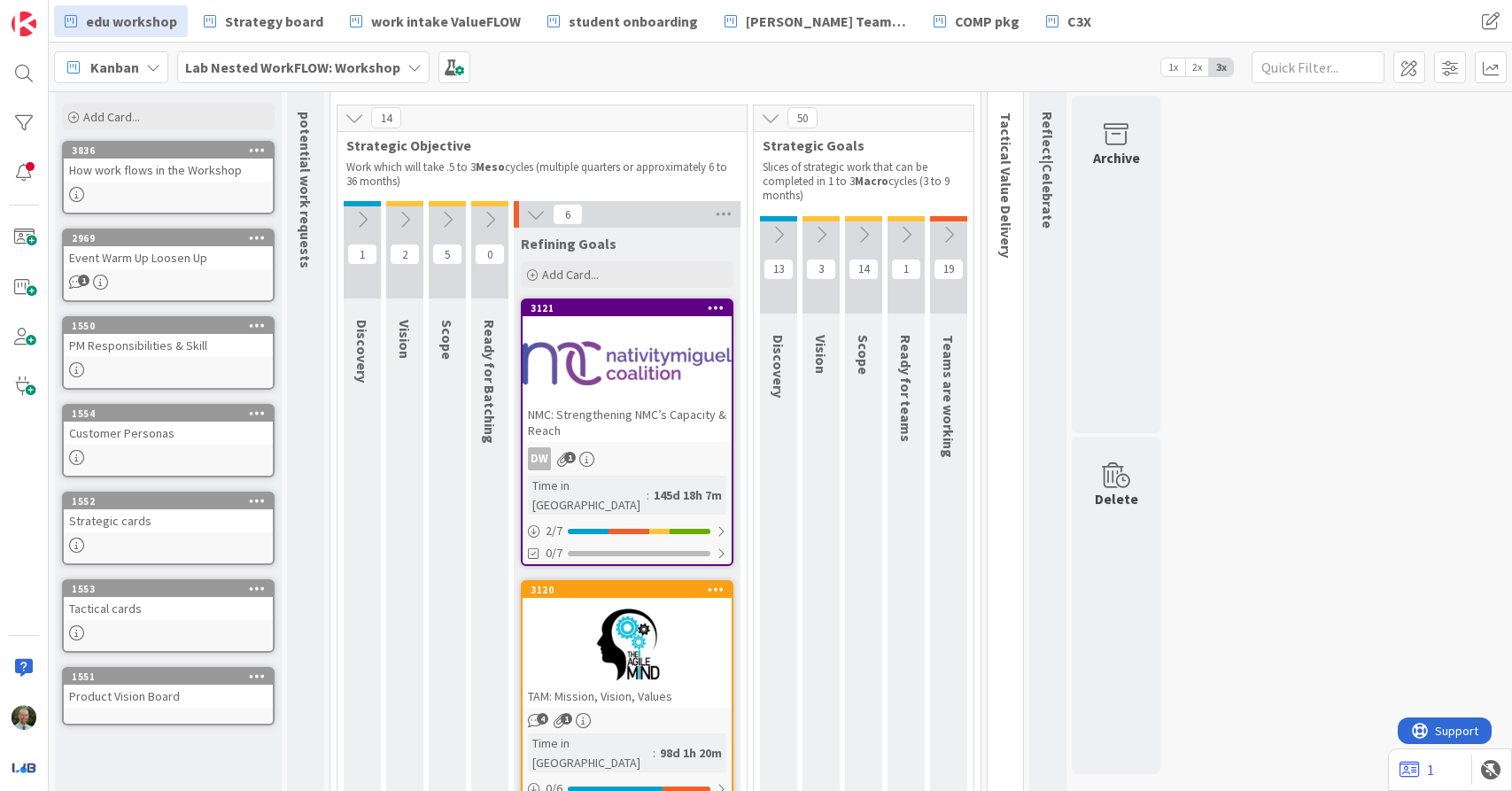
scroll to position [107, 0]
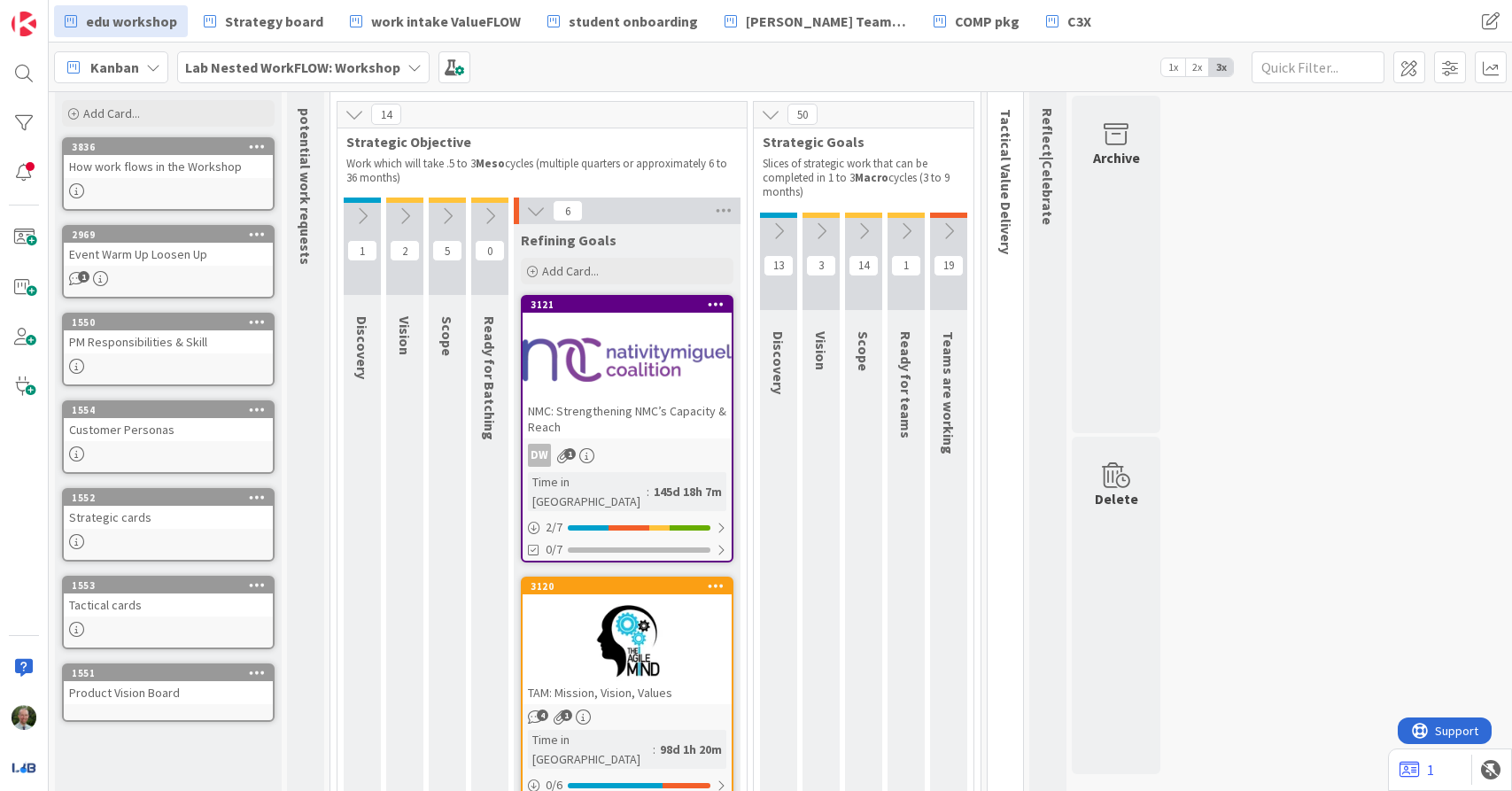
click at [780, 232] on icon at bounding box center [778, 231] width 20 height 20
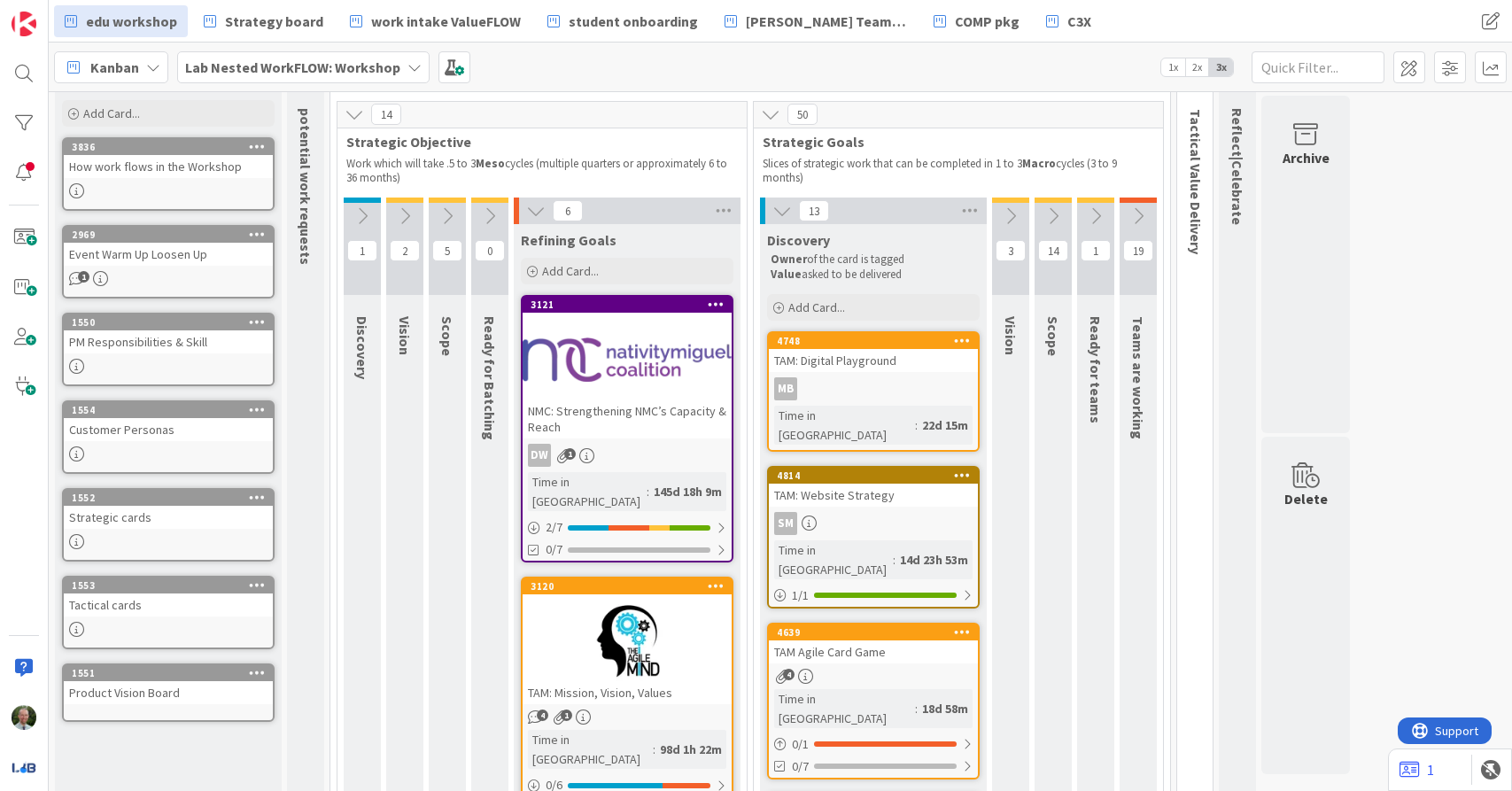
click at [1016, 219] on icon at bounding box center [1011, 216] width 20 height 20
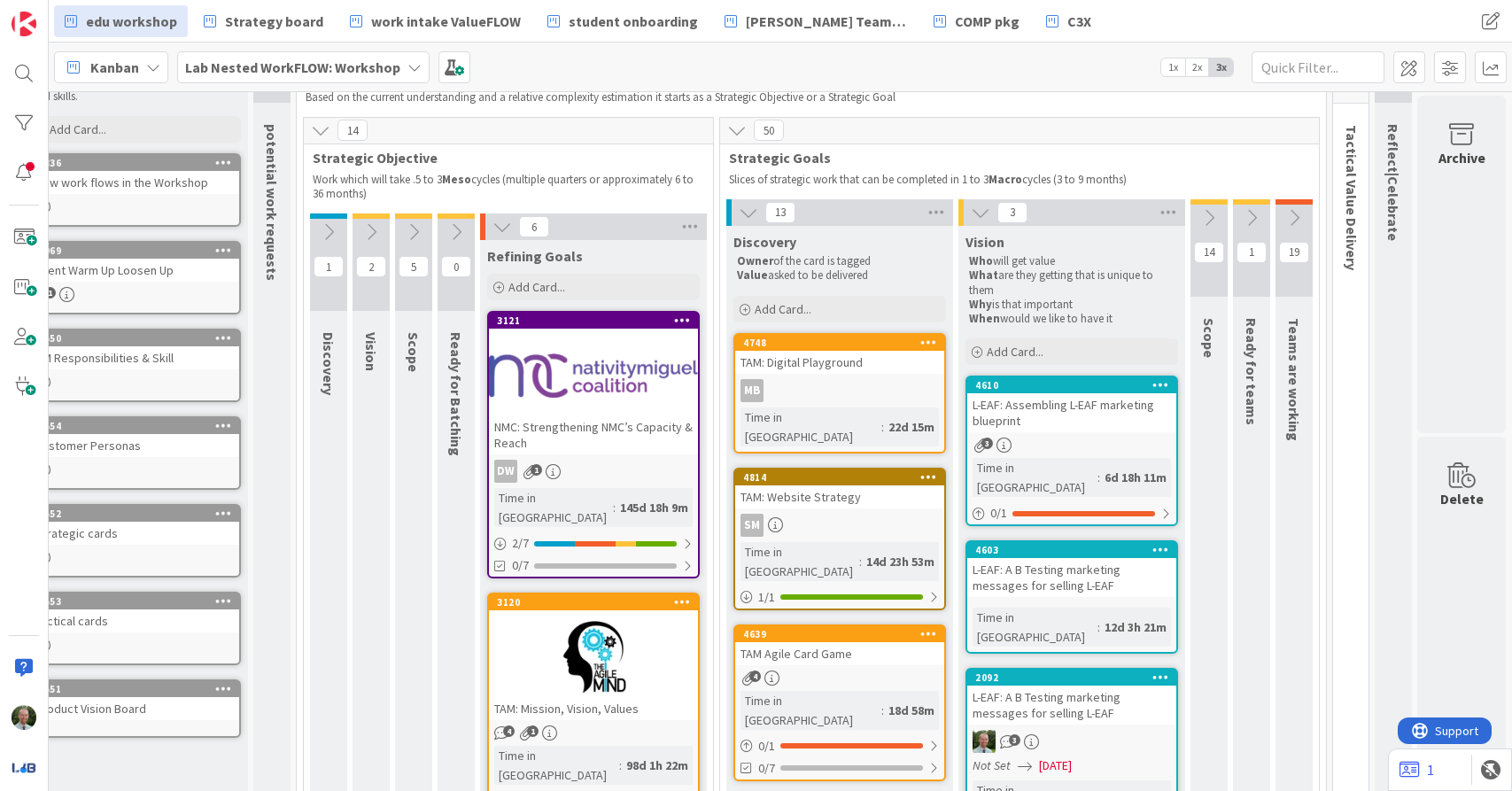
scroll to position [85, 34]
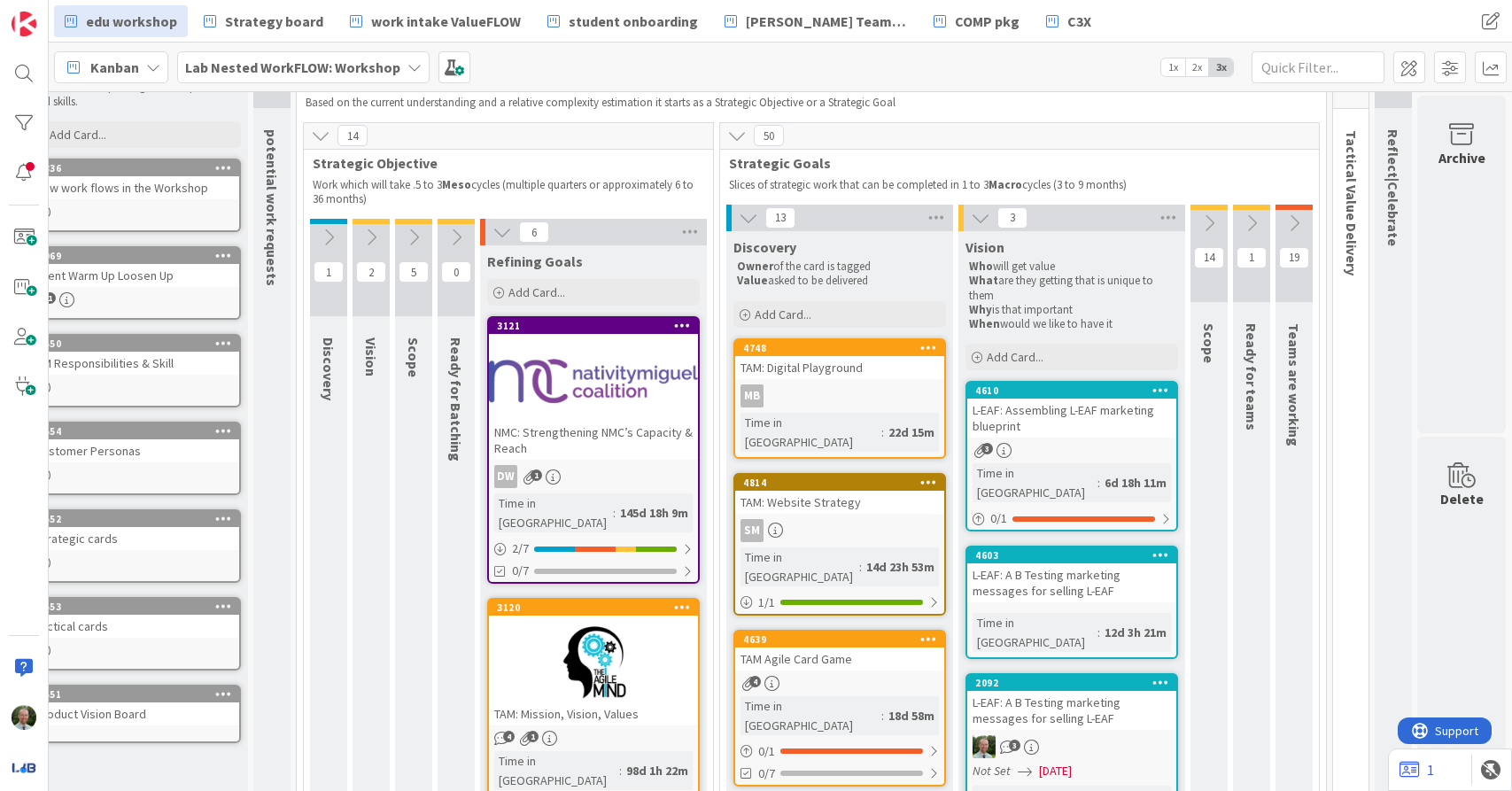
click at [1213, 227] on icon at bounding box center [1210, 223] width 20 height 20
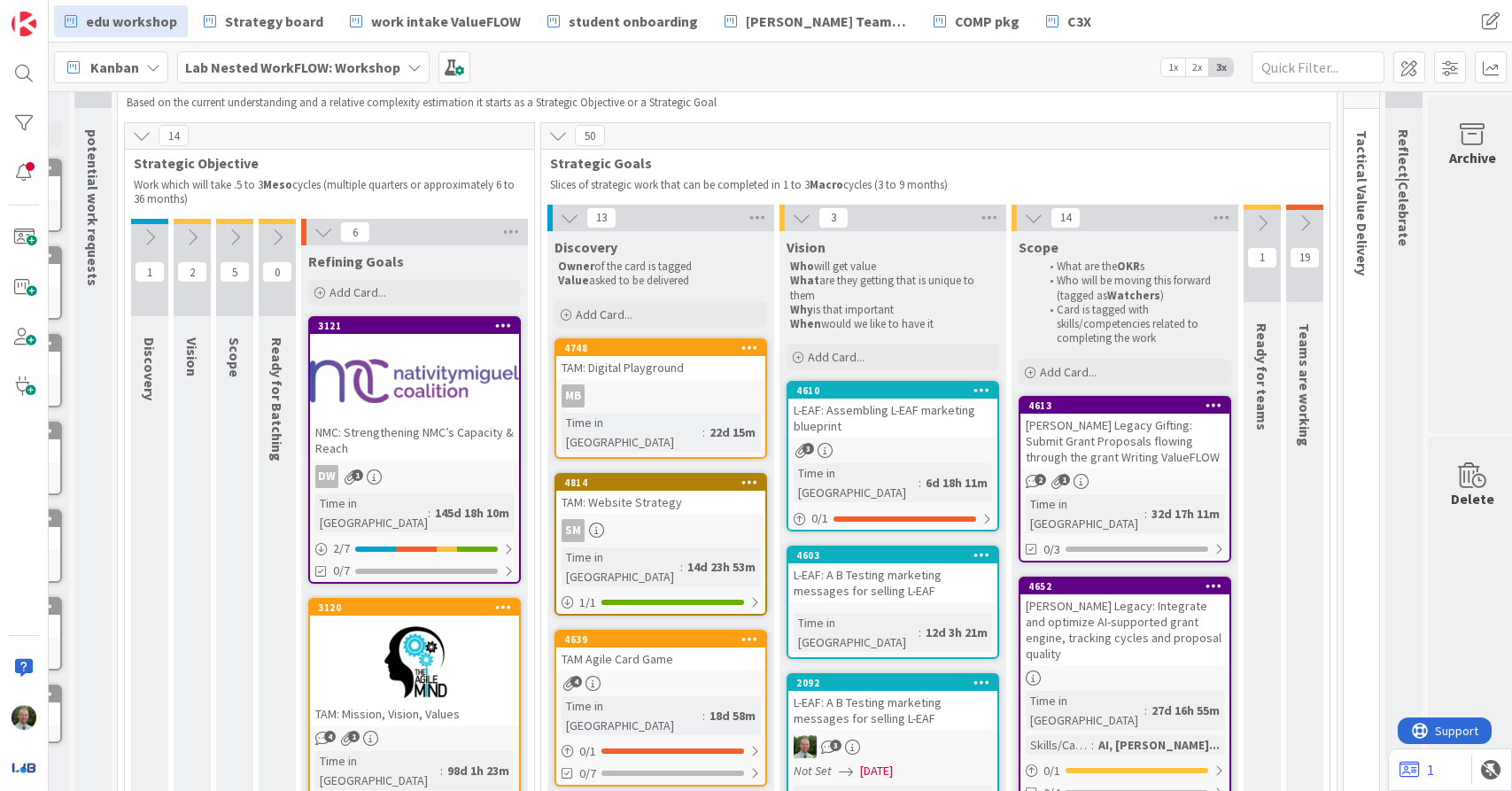
scroll to position [85, 214]
